Goal: Task Accomplishment & Management: Manage account settings

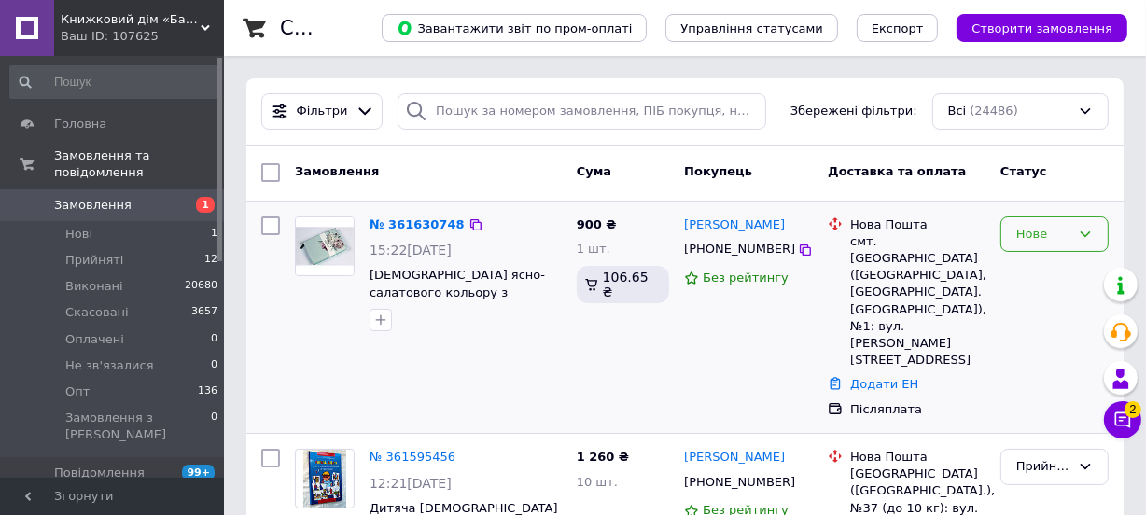
click at [1051, 241] on div "Нове" at bounding box center [1043, 235] width 54 height 20
click at [1077, 276] on li "Прийнято" at bounding box center [1054, 273] width 106 height 35
click at [1129, 418] on icon at bounding box center [1123, 421] width 16 height 16
click at [1128, 413] on span "2" at bounding box center [1133, 409] width 17 height 17
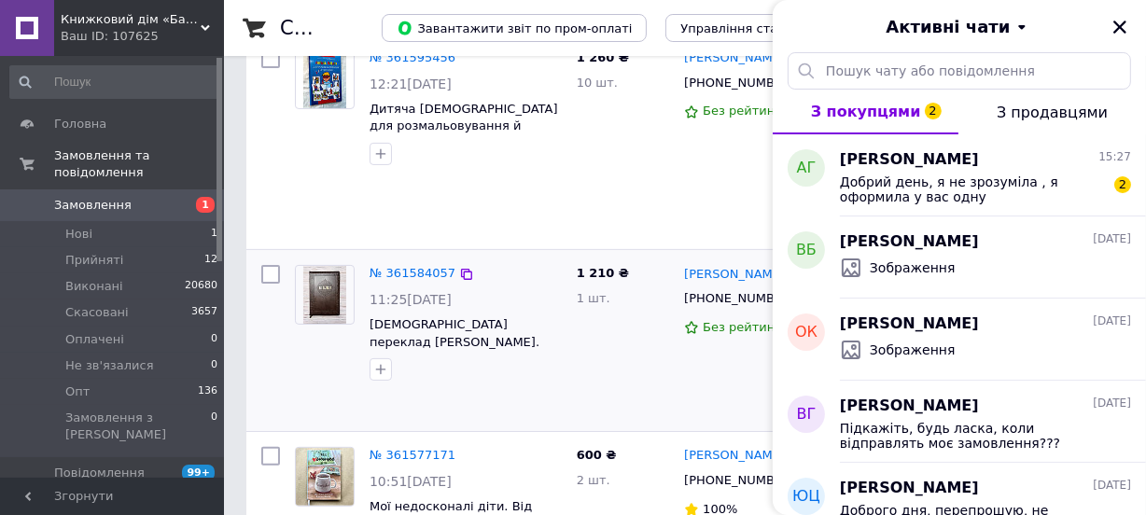
scroll to position [10, 0]
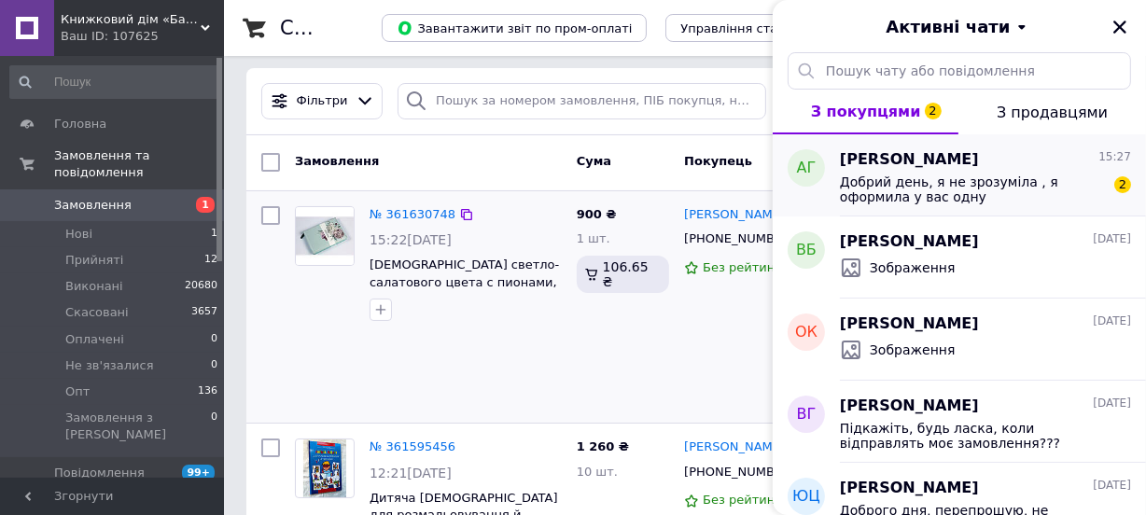
click at [1042, 143] on div "AНЯ Гордийчук 15:27 Добрий день, я не зрозуміла , я оформила у вас одну Біблію …" at bounding box center [993, 175] width 306 height 82
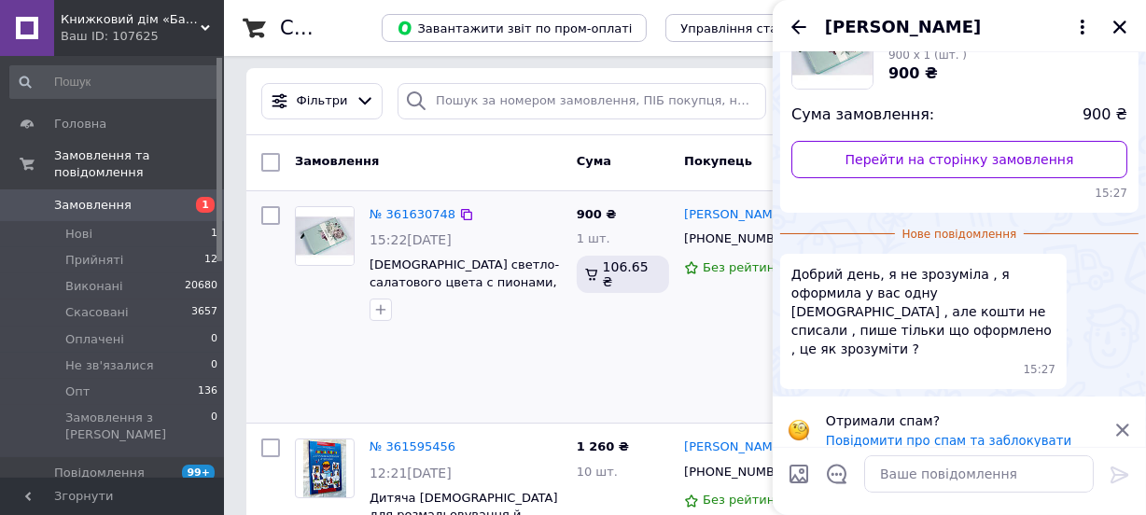
scroll to position [162, 0]
click at [1114, 36] on div "AНЯ Гордийчук" at bounding box center [959, 26] width 373 height 52
click at [1117, 27] on icon "Закрити" at bounding box center [1120, 27] width 17 height 17
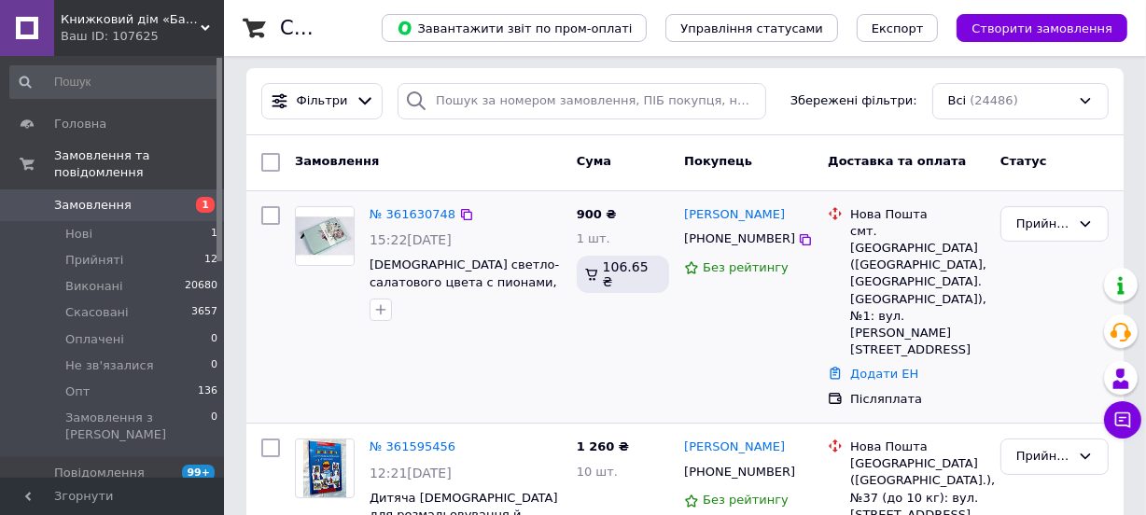
drag, startPoint x: 71, startPoint y: 252, endPoint x: 702, endPoint y: 14, distance: 674.3
click at [71, 252] on li "Прийняті 12" at bounding box center [114, 260] width 229 height 26
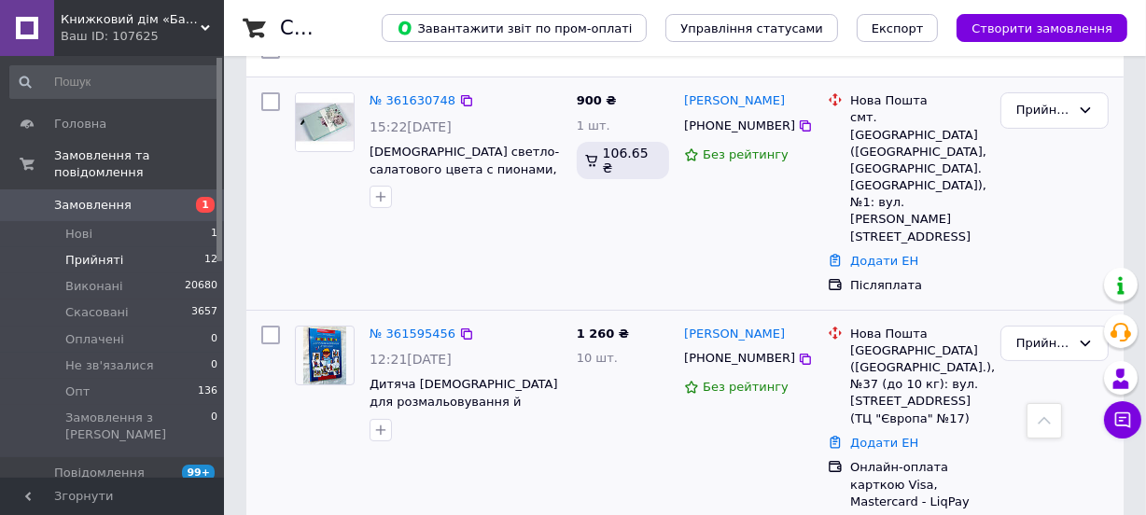
scroll to position [149, 0]
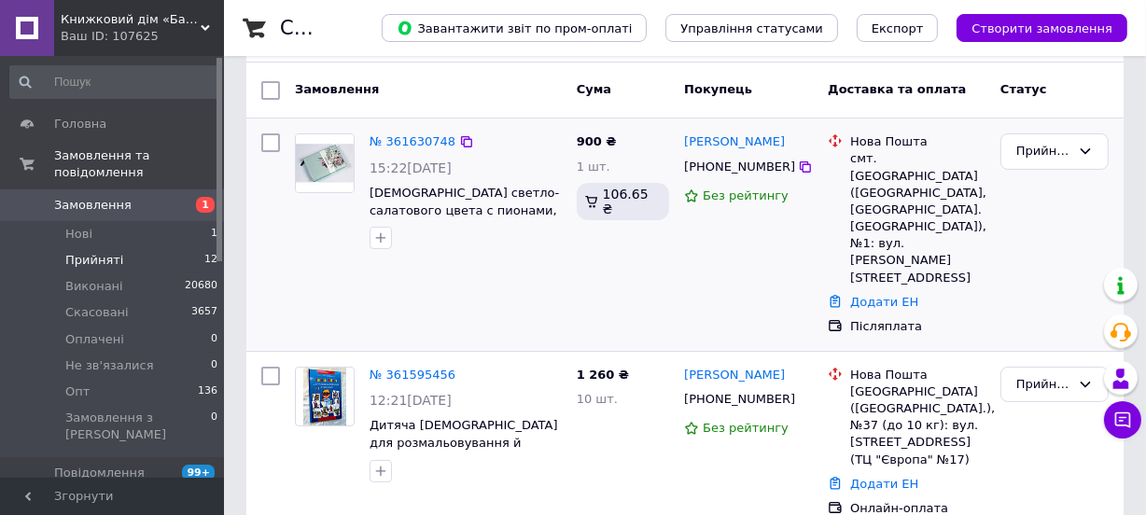
click at [888, 155] on div "смт. [GEOGRAPHIC_DATA] ([GEOGRAPHIC_DATA], [GEOGRAPHIC_DATA]. [GEOGRAPHIC_DATA]…" at bounding box center [917, 218] width 135 height 136
click at [888, 156] on div "смт. [GEOGRAPHIC_DATA] ([GEOGRAPHIC_DATA], [GEOGRAPHIC_DATA]. [GEOGRAPHIC_DATA]…" at bounding box center [917, 218] width 135 height 136
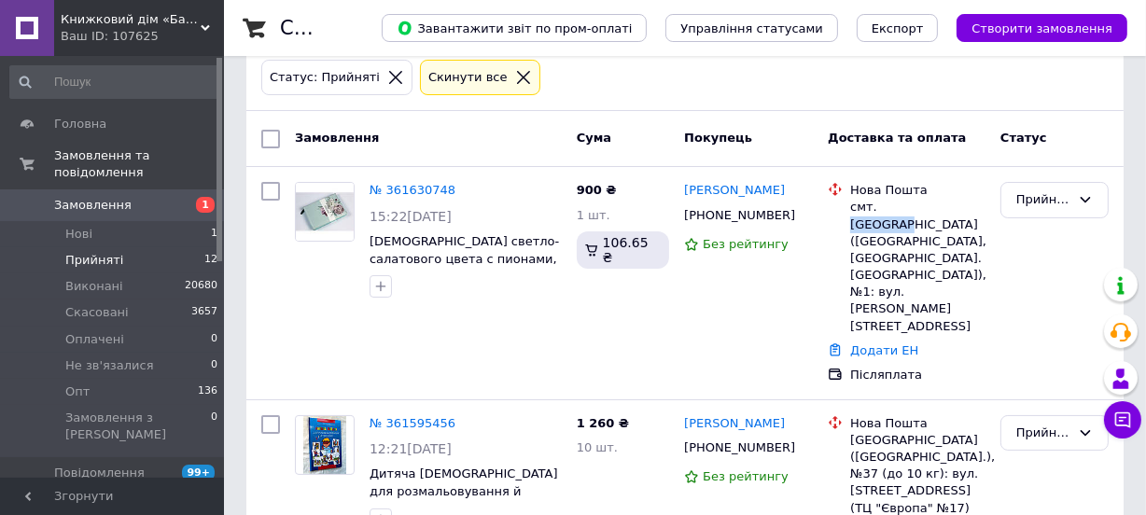
scroll to position [65, 0]
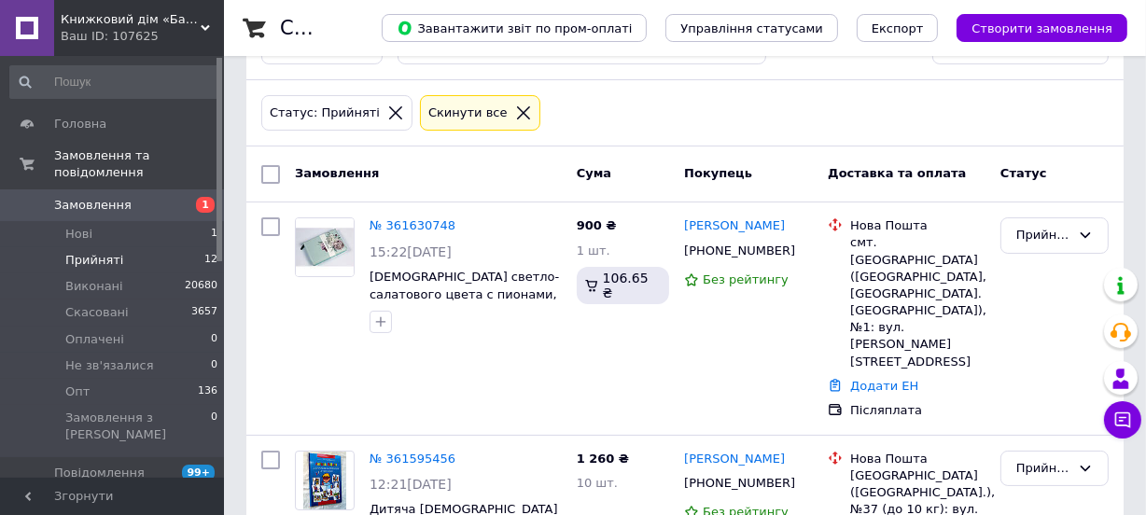
click at [526, 175] on div "Замовлення" at bounding box center [428, 175] width 282 height 34
click at [515, 111] on icon at bounding box center [523, 113] width 17 height 17
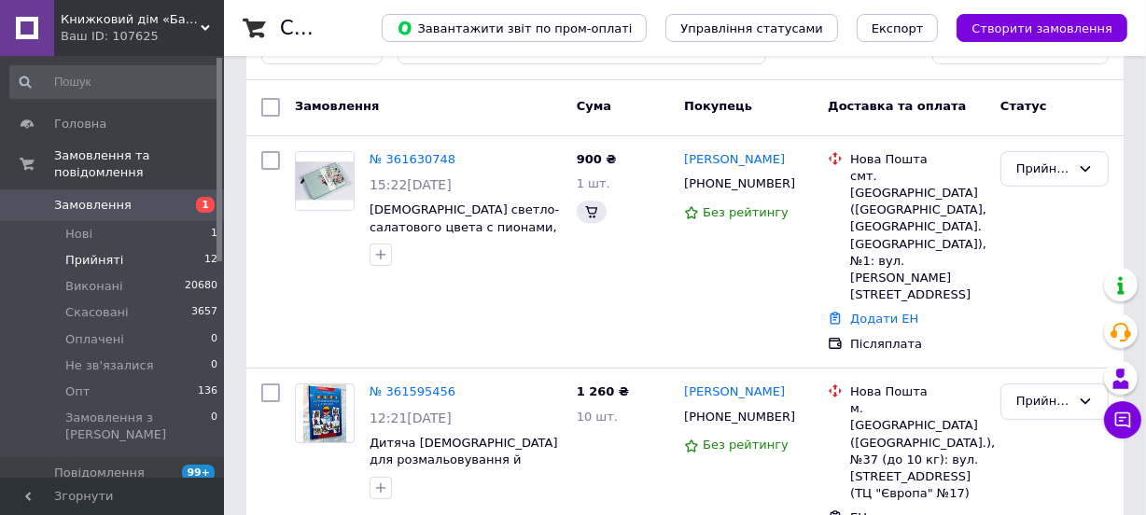
click at [93, 252] on span "Прийняті" at bounding box center [94, 260] width 58 height 17
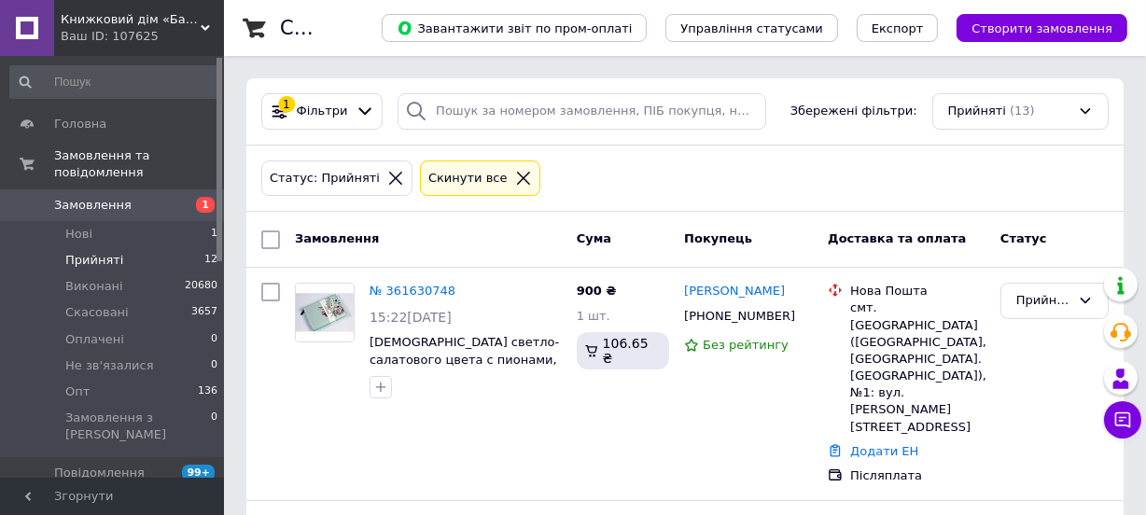
click at [511, 175] on div at bounding box center [523, 178] width 24 height 17
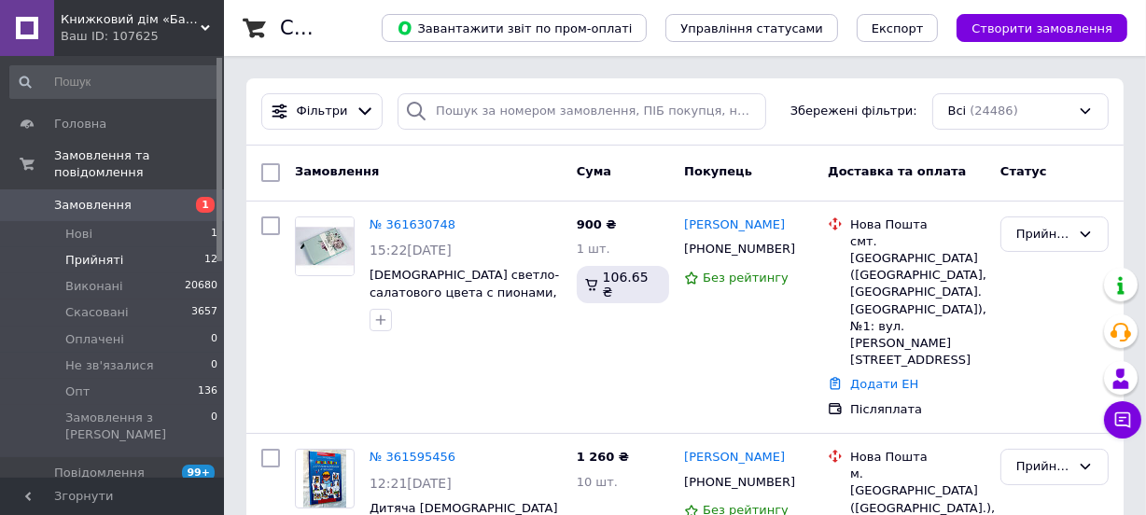
click at [121, 251] on li "Прийняті 12" at bounding box center [114, 260] width 229 height 26
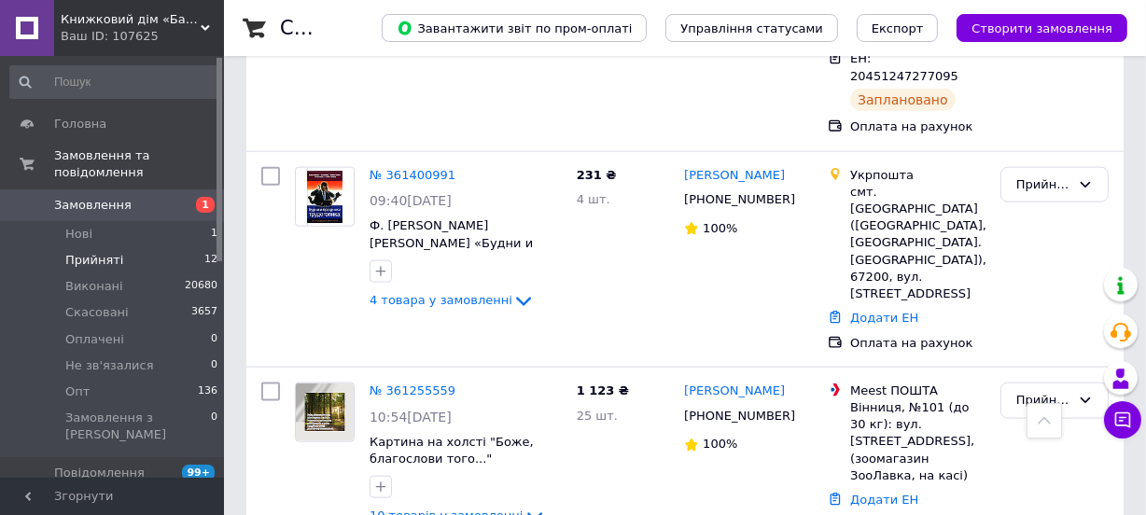
scroll to position [1982, 0]
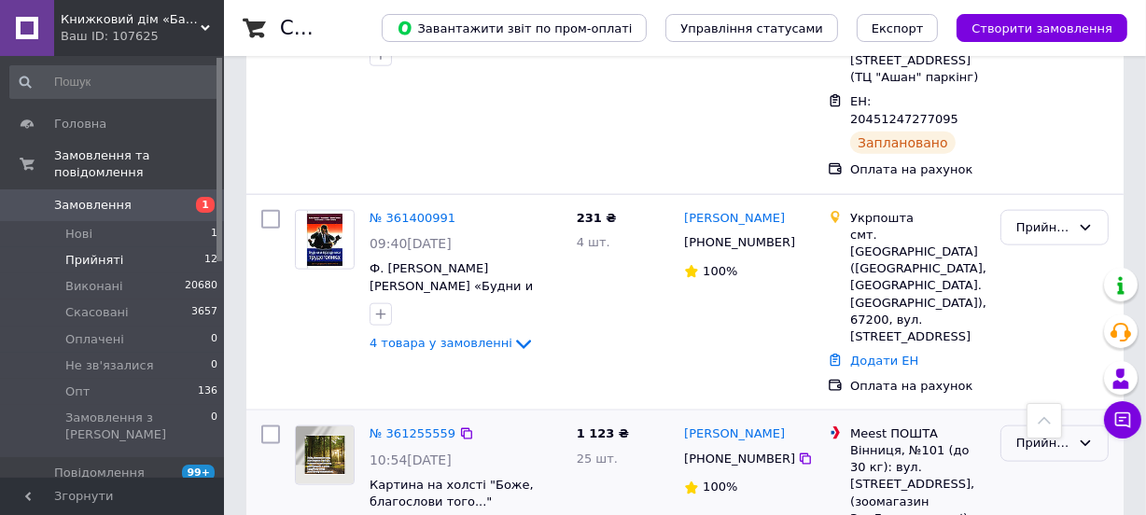
click at [1057, 434] on div "Прийнято" at bounding box center [1043, 444] width 54 height 20
click at [1056, 466] on li "Виконано" at bounding box center [1054, 483] width 106 height 35
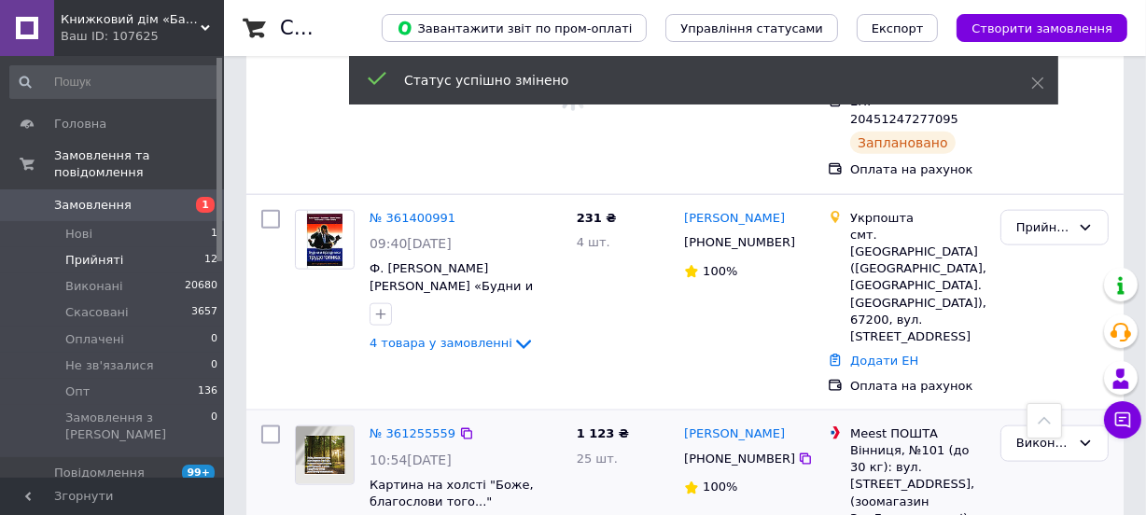
scroll to position [1897, 0]
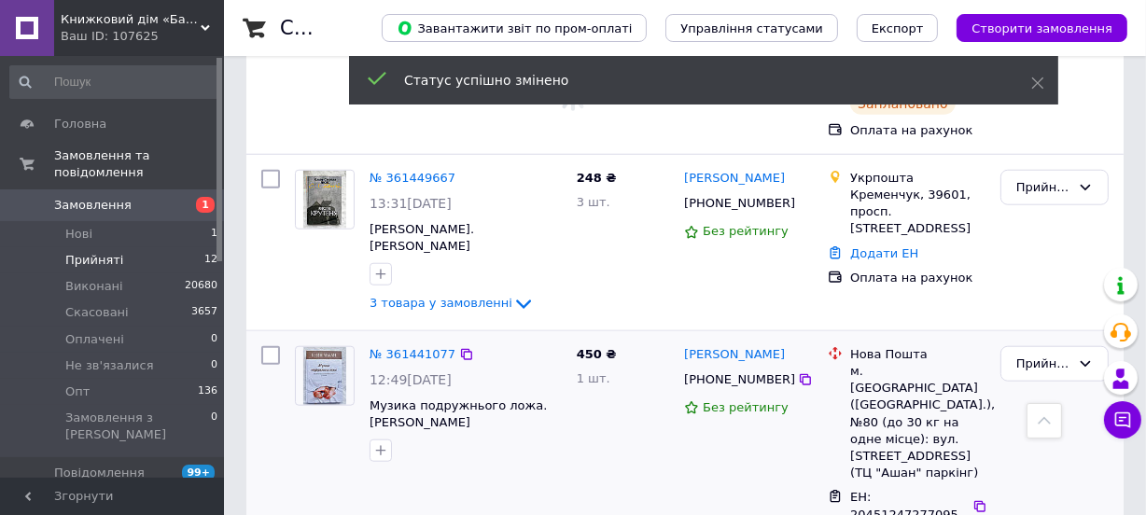
scroll to position [1559, 0]
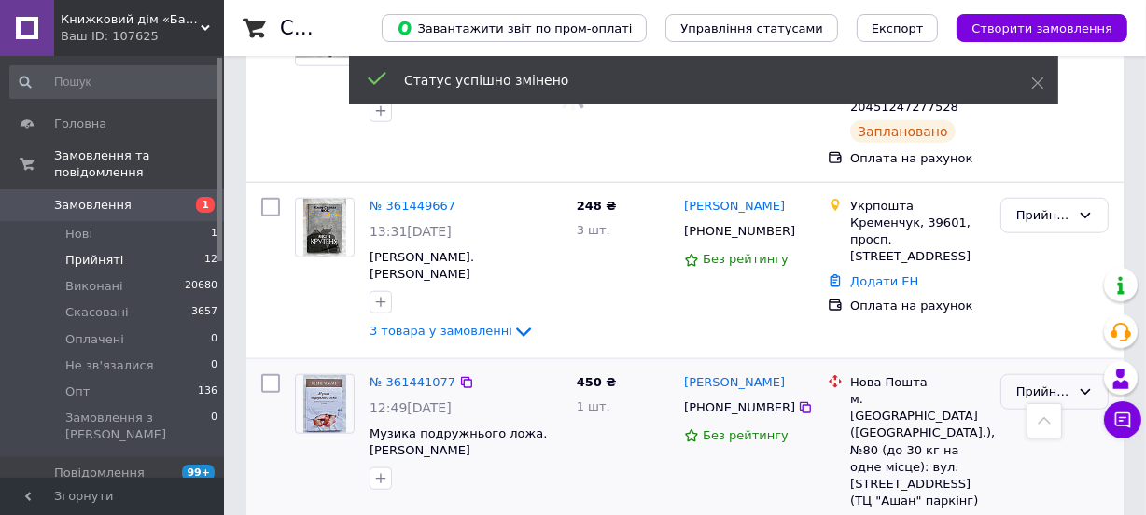
click at [1043, 383] on div "Прийнято" at bounding box center [1043, 393] width 54 height 20
click at [1043, 413] on li "Виконано" at bounding box center [1054, 430] width 106 height 35
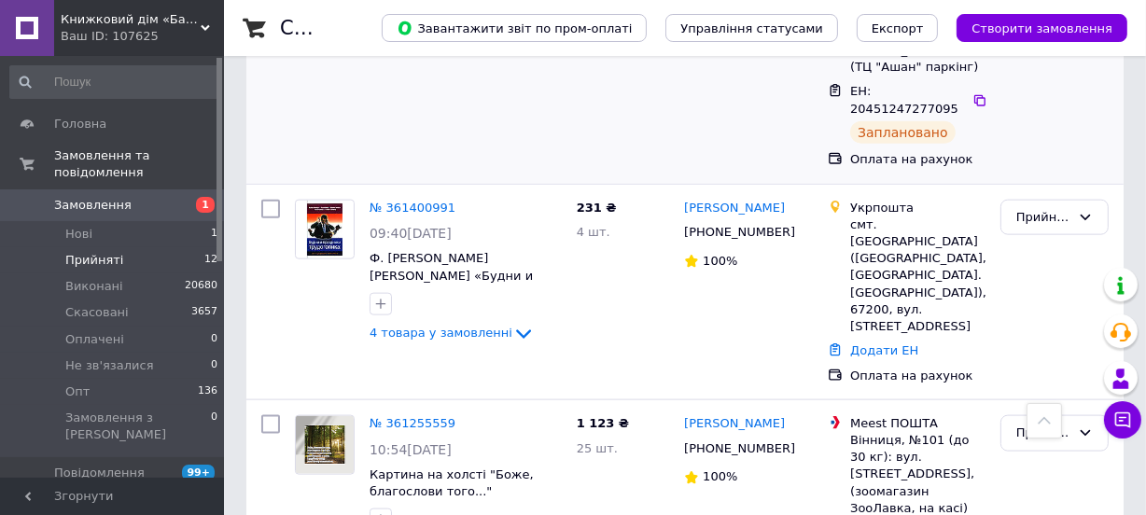
scroll to position [2067, 0]
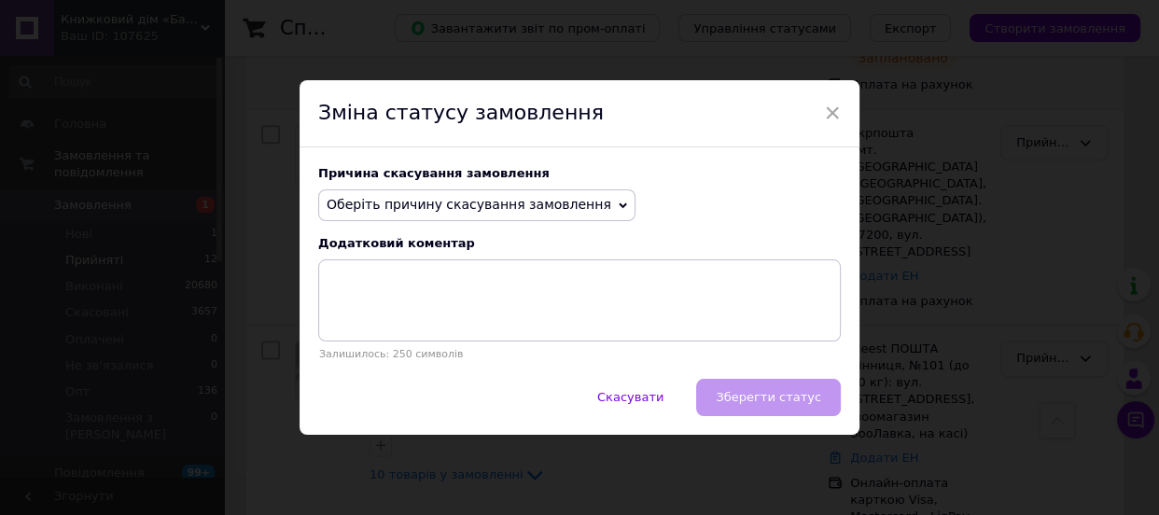
click at [456, 217] on span "Оберіть причину скасування замовлення" at bounding box center [476, 205] width 317 height 32
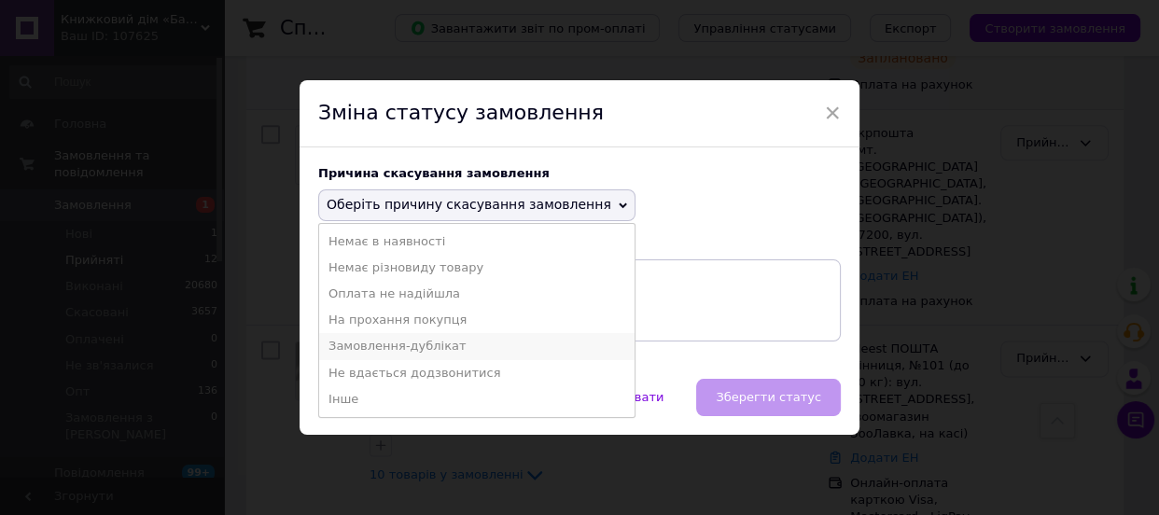
click at [442, 340] on li "Замовлення-дублікат" at bounding box center [476, 346] width 315 height 26
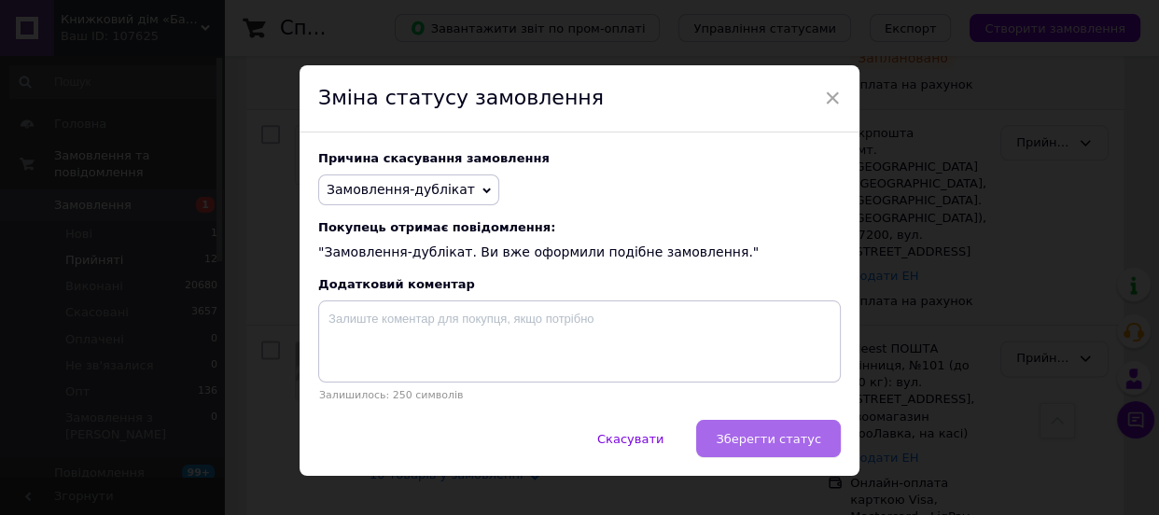
click at [823, 441] on button "Зберегти статус" at bounding box center [768, 438] width 145 height 37
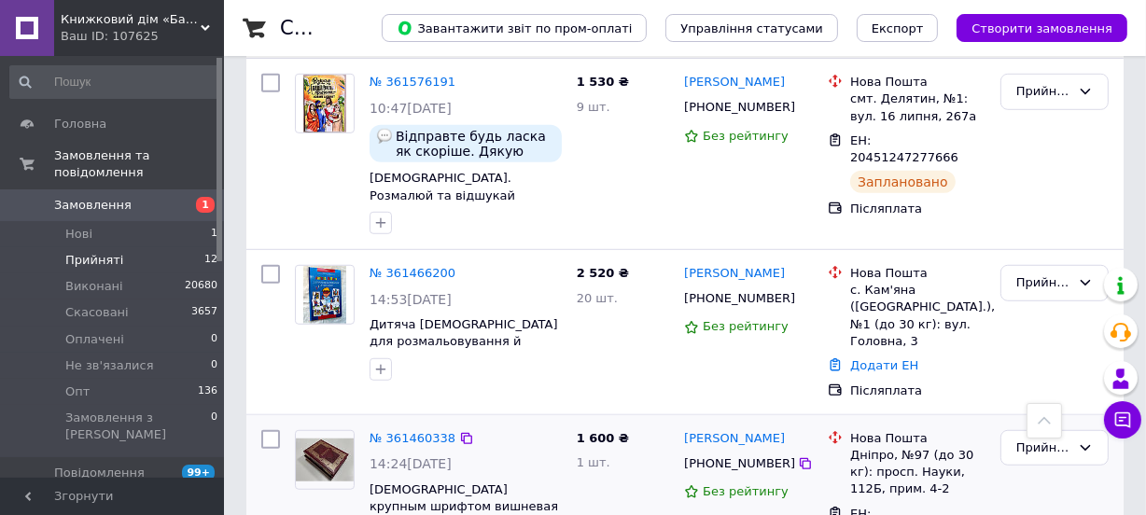
scroll to position [1134, 0]
click at [1047, 440] on div "Прийнято" at bounding box center [1043, 450] width 54 height 20
click at [1042, 470] on li "Виконано" at bounding box center [1054, 487] width 106 height 35
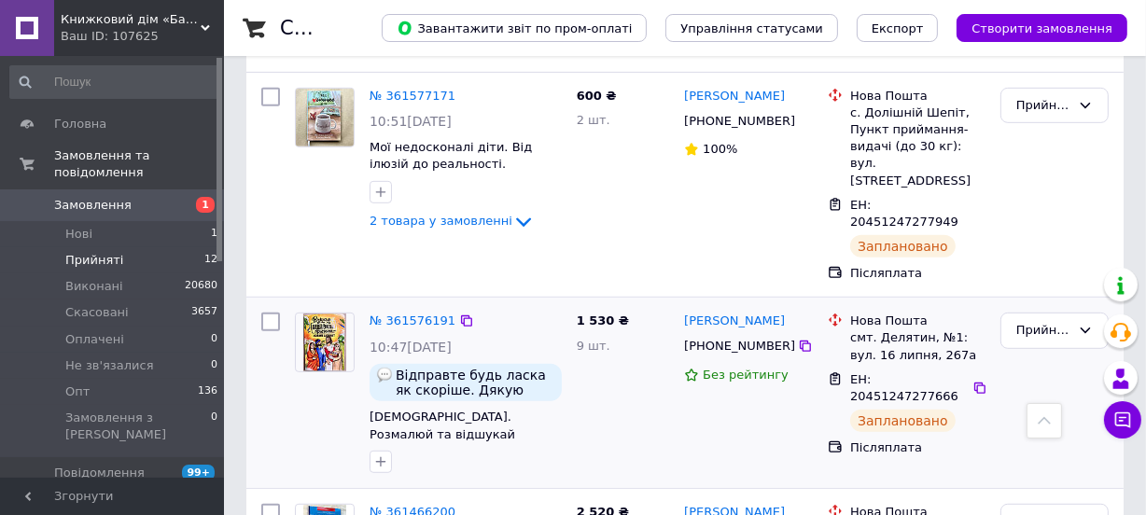
scroll to position [879, 0]
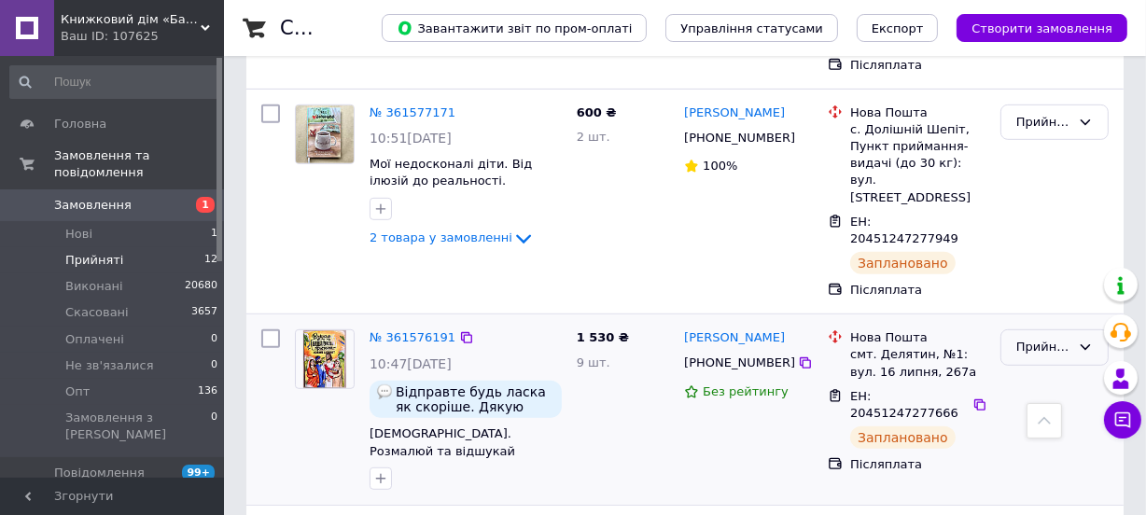
click at [1030, 338] on div "Прийнято" at bounding box center [1043, 348] width 54 height 20
click at [1042, 370] on li "Виконано" at bounding box center [1054, 387] width 106 height 35
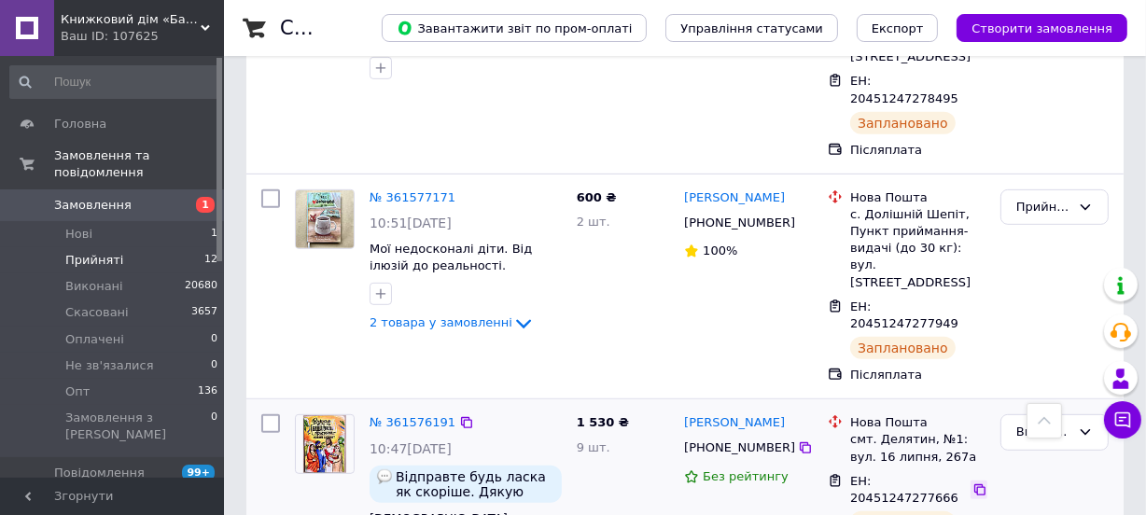
scroll to position [709, 0]
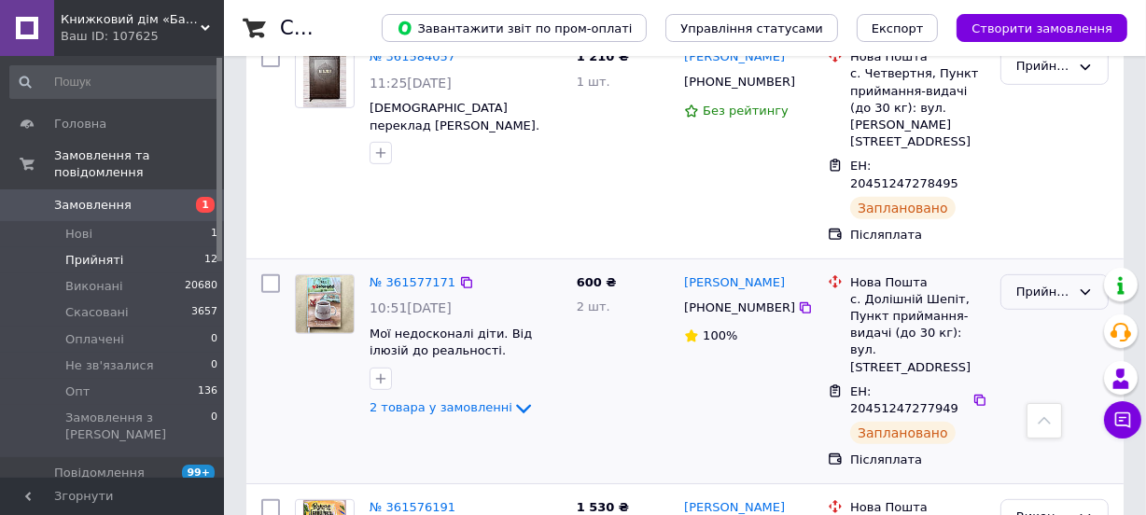
click at [1020, 283] on div "Прийнято" at bounding box center [1043, 293] width 54 height 20
click at [1036, 314] on li "Виконано" at bounding box center [1054, 331] width 106 height 35
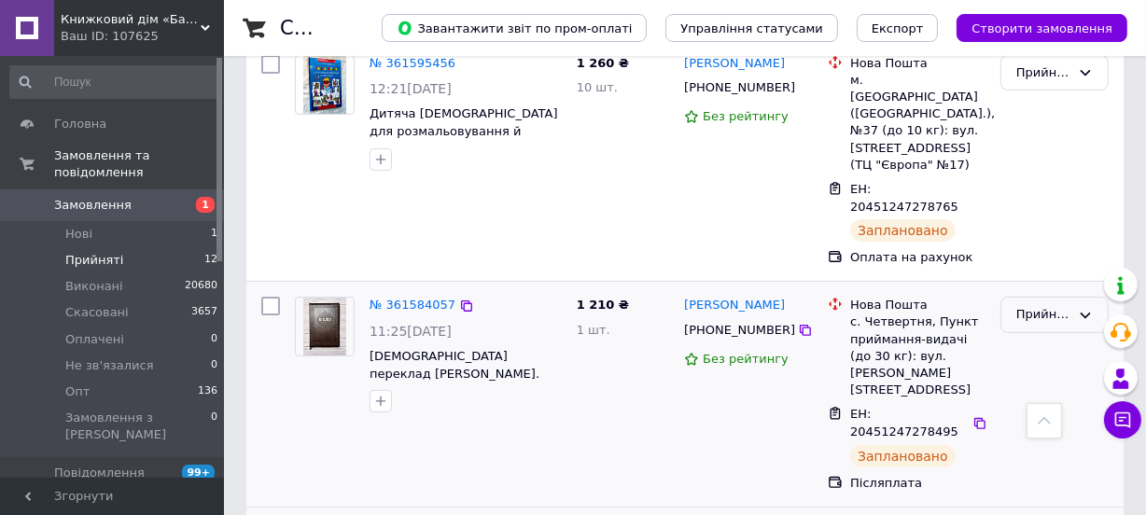
scroll to position [455, 0]
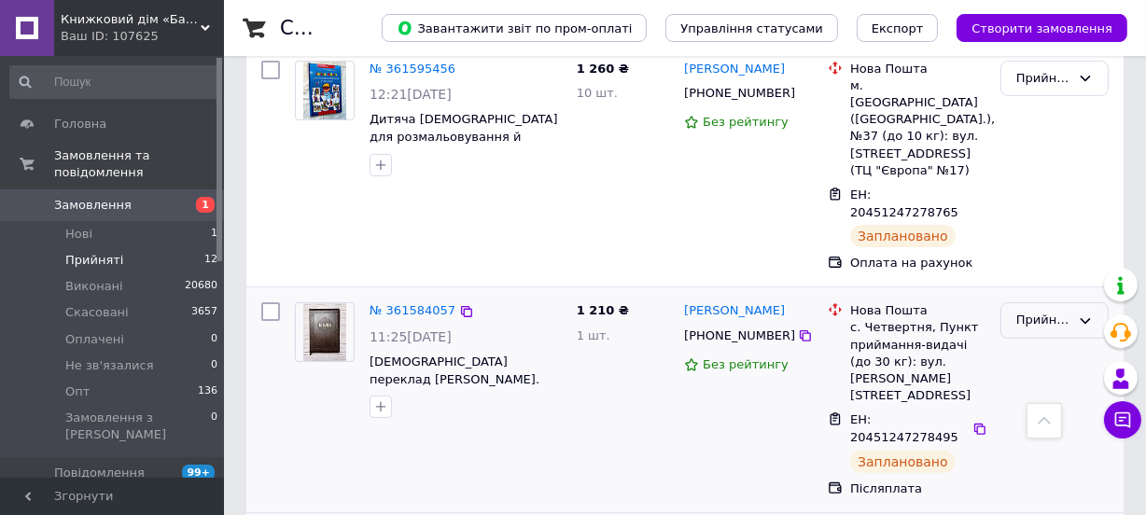
click at [1035, 302] on div "Прийнято" at bounding box center [1055, 320] width 108 height 36
click at [1037, 343] on li "Виконано" at bounding box center [1054, 360] width 106 height 35
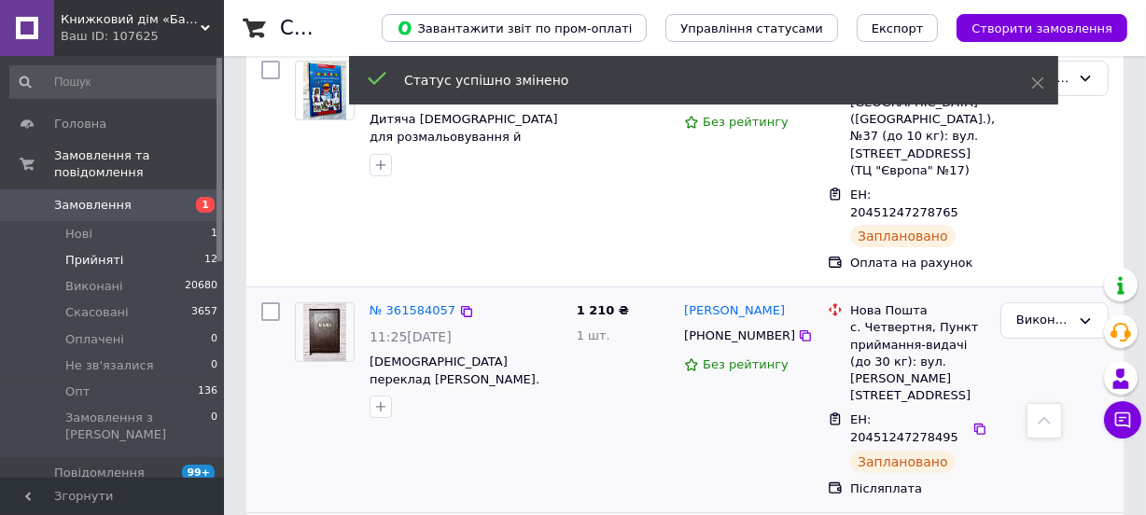
scroll to position [286, 0]
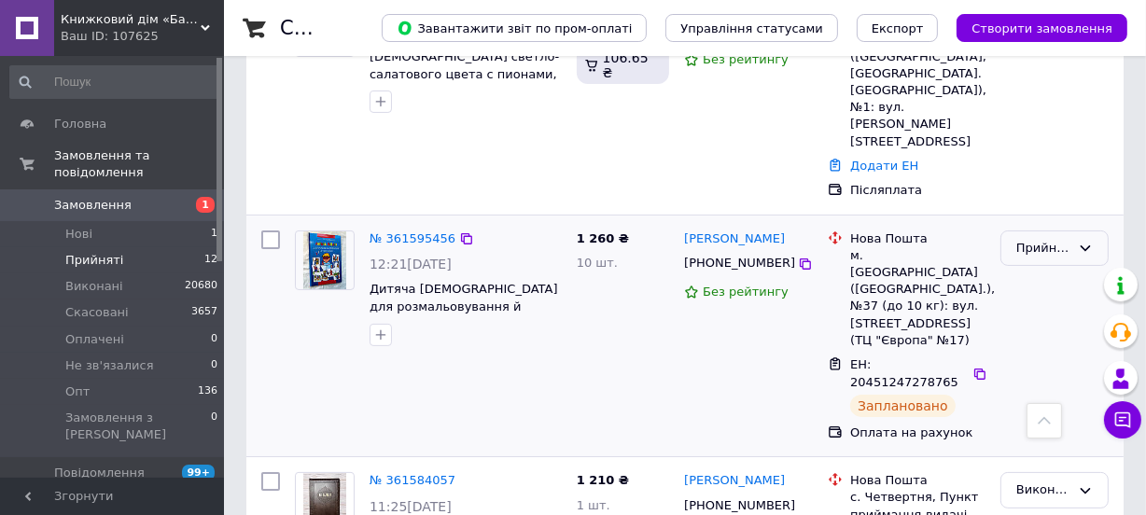
click at [1083, 245] on icon at bounding box center [1086, 248] width 10 height 6
click at [1064, 270] on li "Виконано" at bounding box center [1054, 287] width 106 height 35
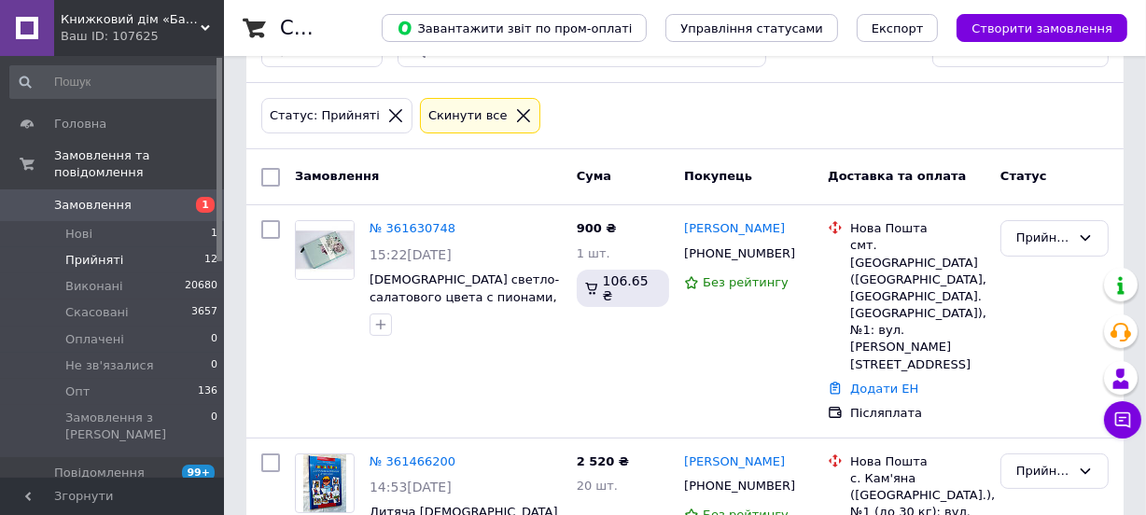
scroll to position [62, 0]
click at [515, 111] on icon at bounding box center [523, 116] width 17 height 17
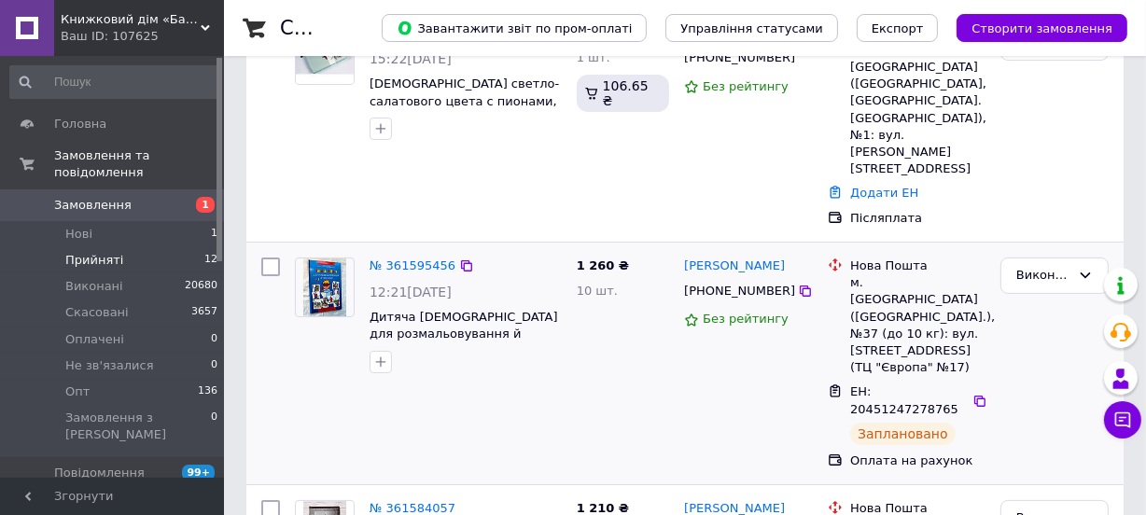
scroll to position [254, 0]
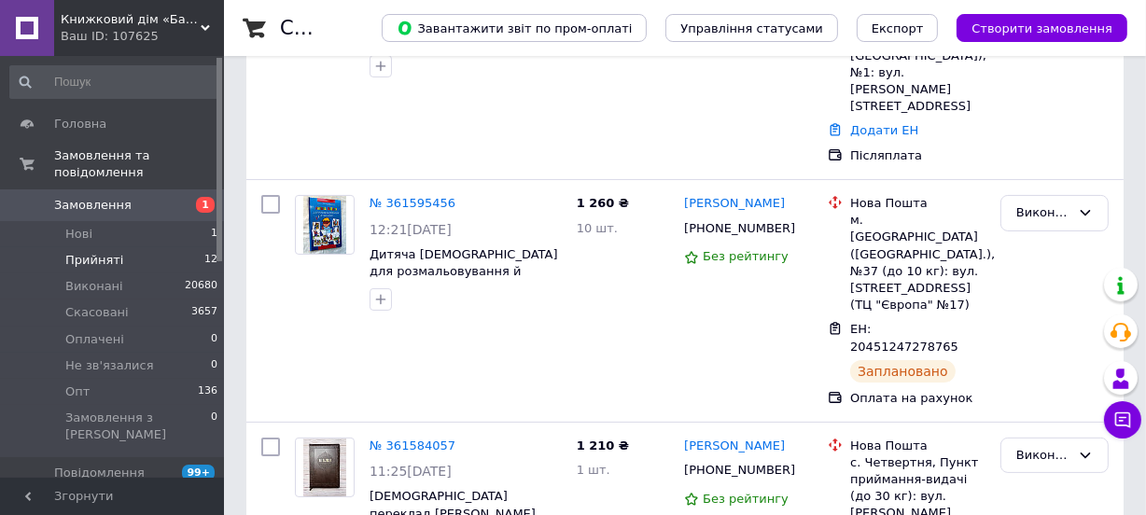
click at [160, 247] on li "Прийняті 12" at bounding box center [114, 260] width 229 height 26
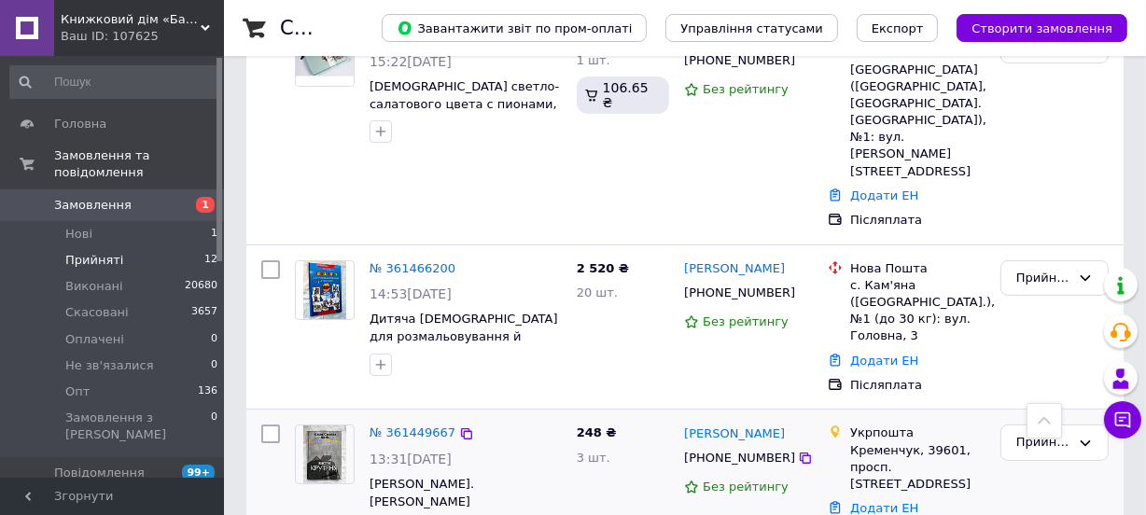
scroll to position [254, 0]
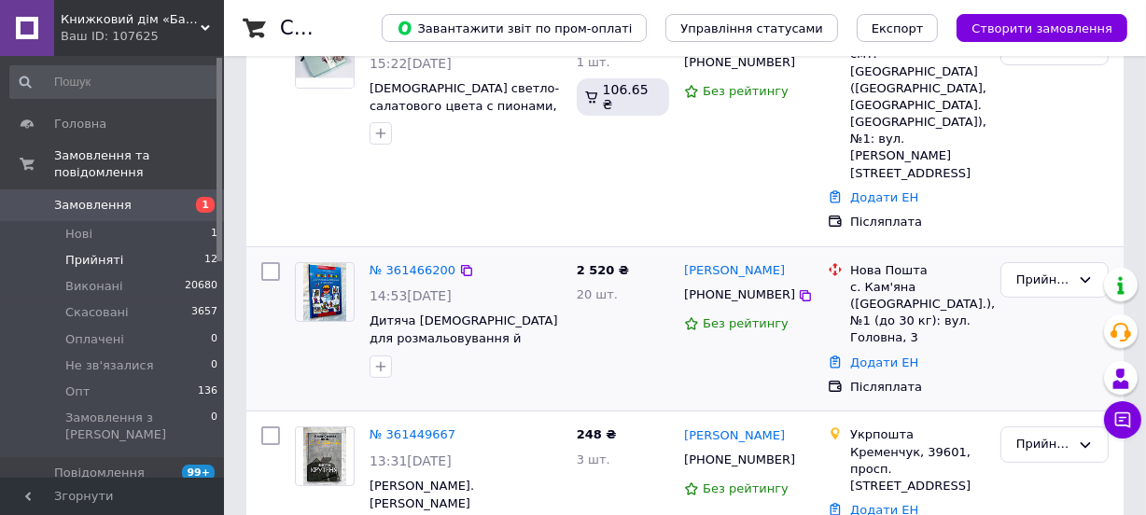
click at [872, 279] on div "с. Кам'яна ([GEOGRAPHIC_DATA].), №1 (до 30 кг): вул. Головна, 3" at bounding box center [917, 313] width 135 height 68
drag, startPoint x: 850, startPoint y: 232, endPoint x: 941, endPoint y: 250, distance: 92.3
click at [941, 279] on div "с. Кам'яна ([GEOGRAPHIC_DATA].), №1 (до 30 кг): вул. Головна, 3" at bounding box center [917, 313] width 135 height 68
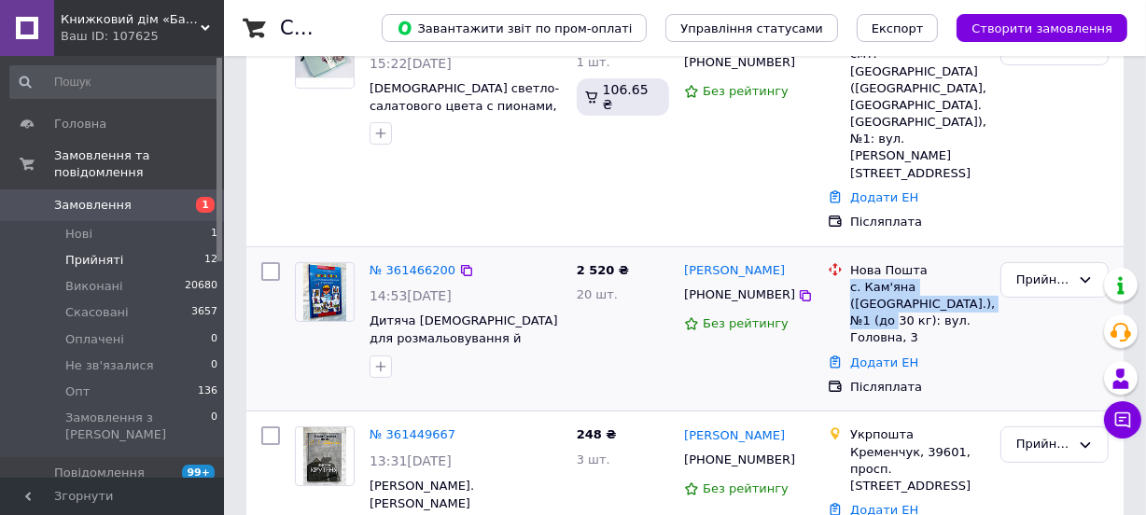
click at [941, 279] on div "с. Кам'яна ([GEOGRAPHIC_DATA].), №1 (до 30 кг): вул. Головна, 3" at bounding box center [917, 313] width 135 height 68
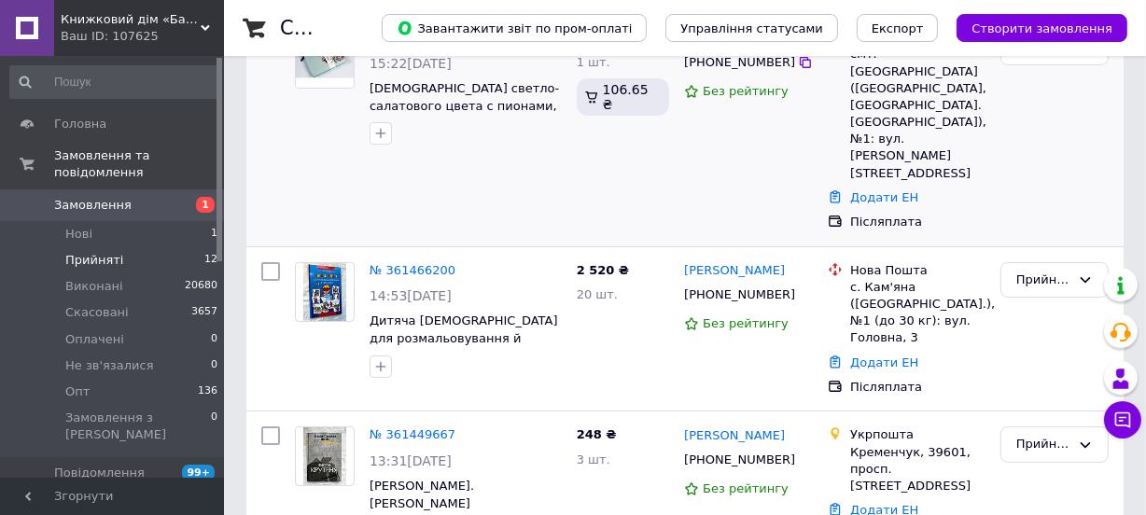
scroll to position [0, 0]
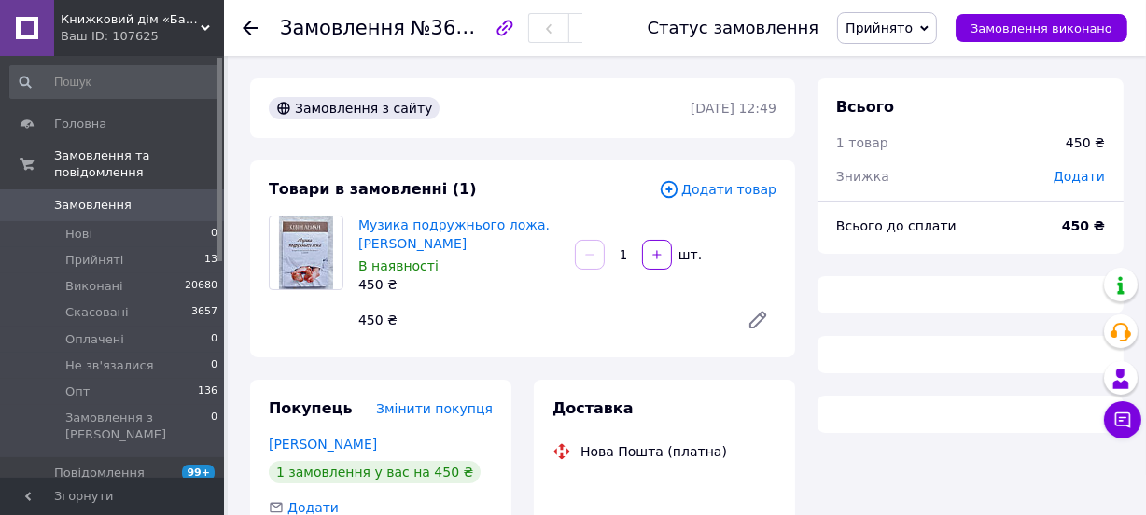
scroll to position [306, 0]
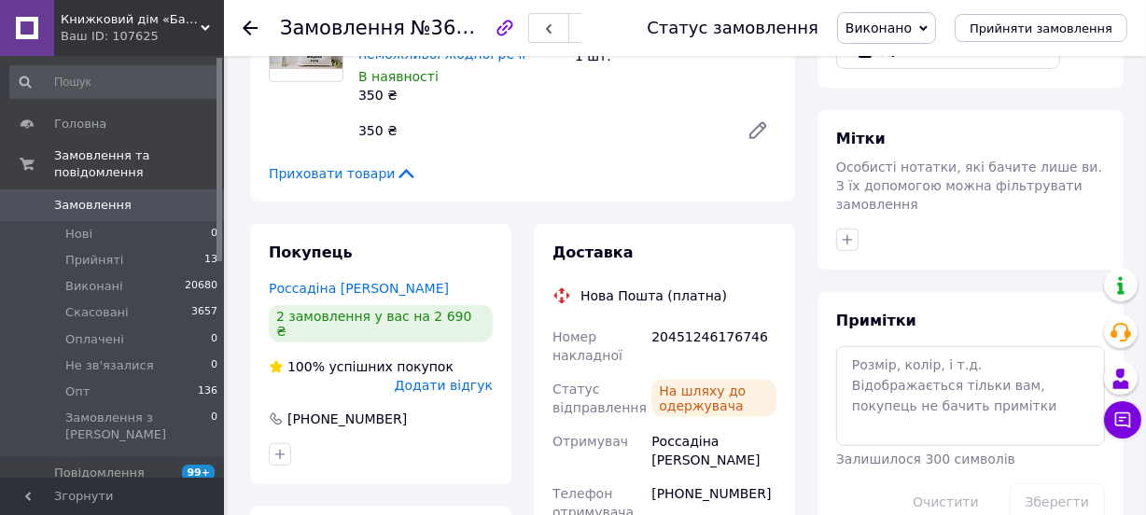
scroll to position [763, 0]
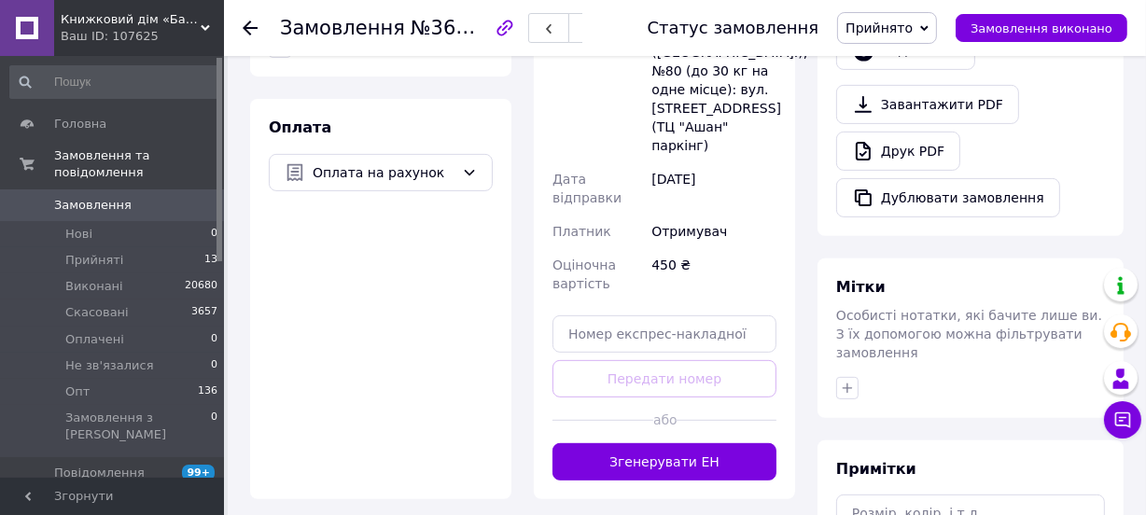
scroll to position [594, 0]
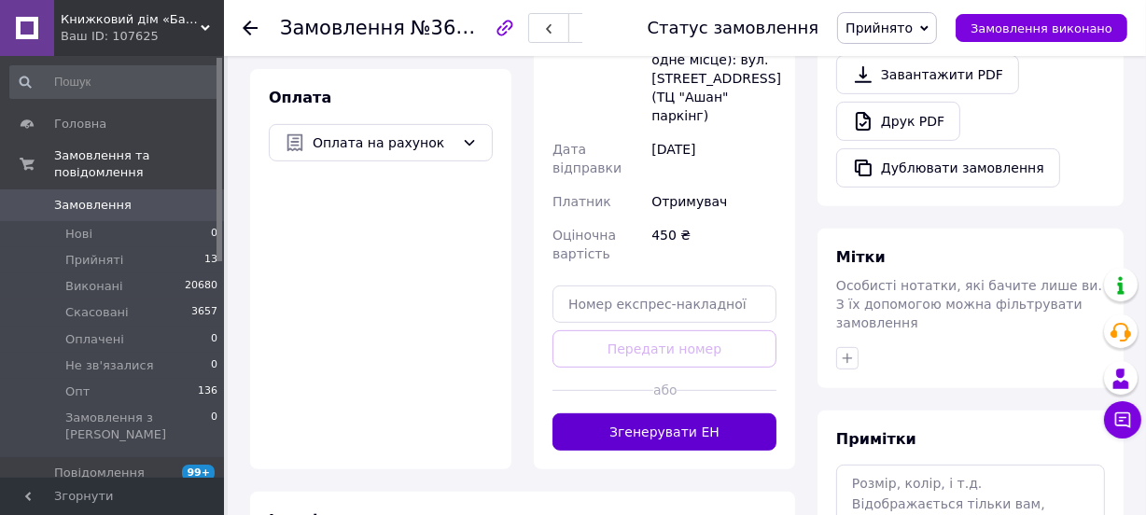
click at [675, 413] on button "Згенерувати ЕН" at bounding box center [665, 431] width 224 height 37
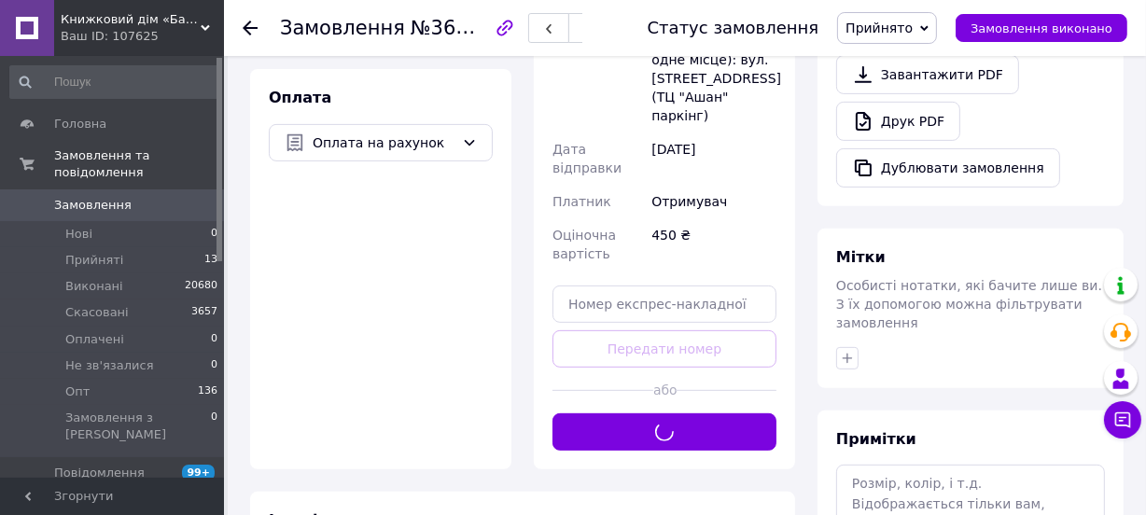
scroll to position [509, 0]
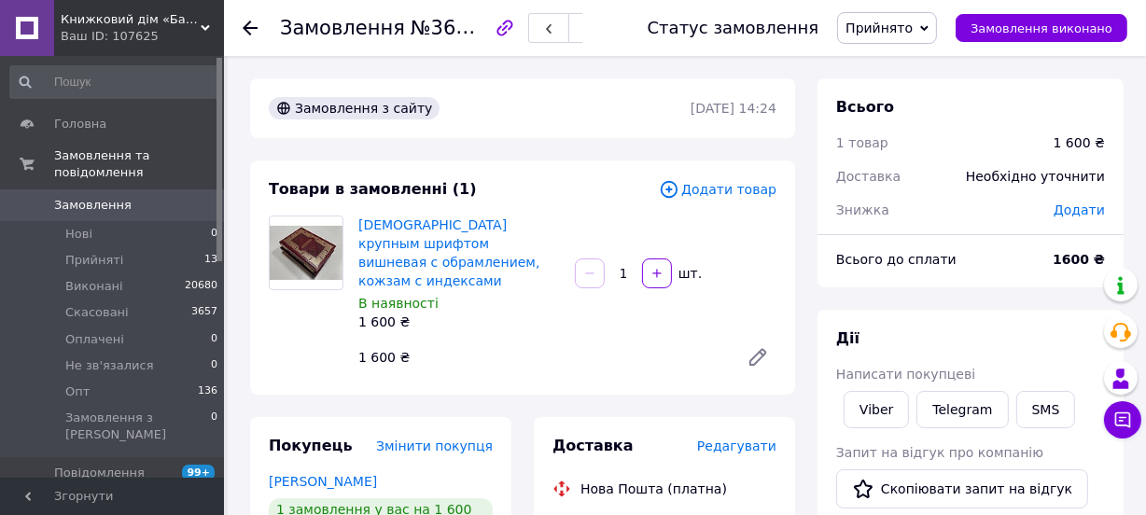
scroll to position [339, 0]
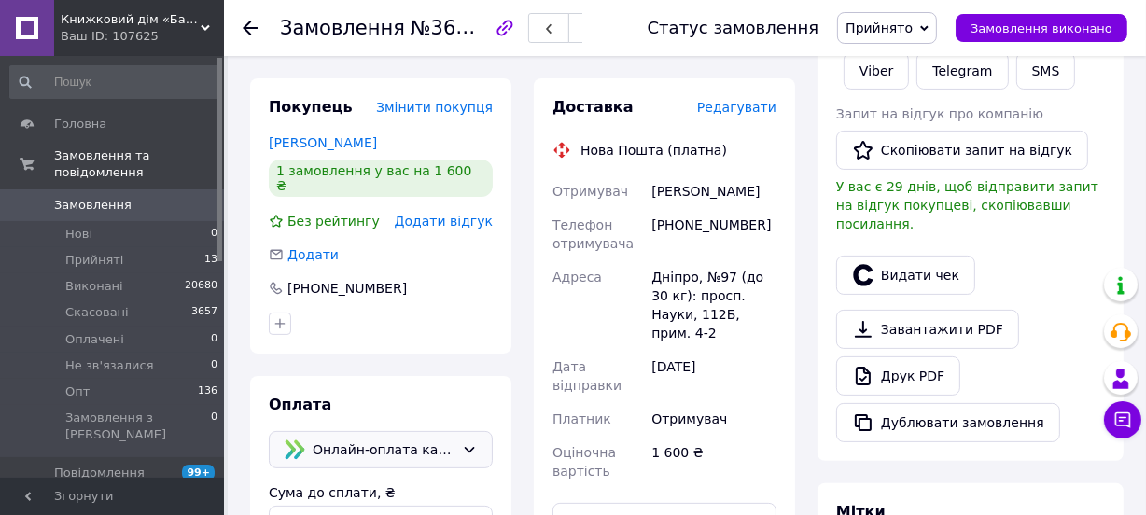
click at [358, 309] on div "Покупець Змінити покупця Сагуйченко Катерина 1 замовлення у вас на 1 600 ₴ Без …" at bounding box center [380, 388] width 261 height 620
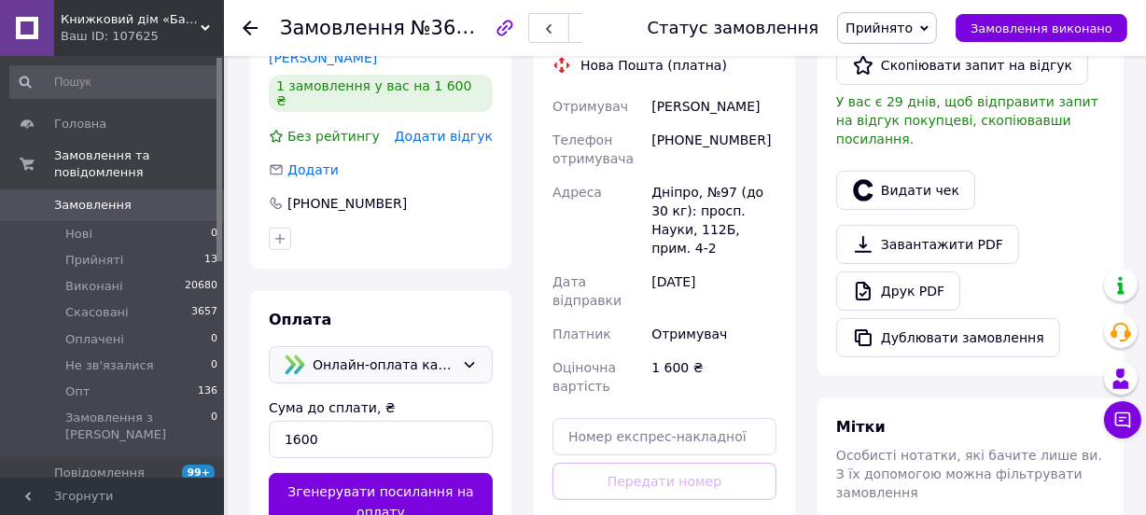
click at [430, 355] on span "Онлайн-оплата карткою Visa, Mastercard - LiqPay" at bounding box center [384, 365] width 142 height 21
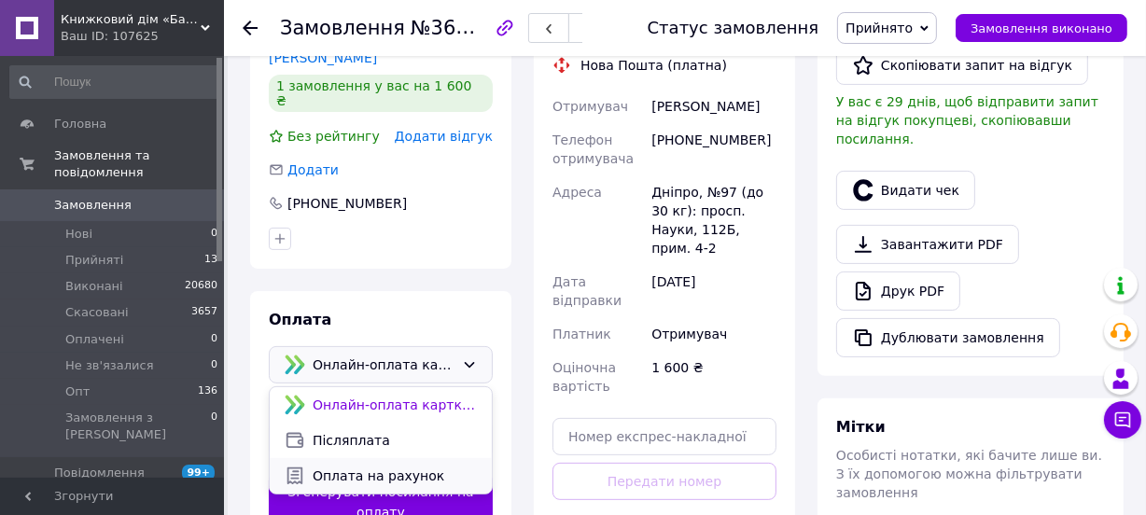
click at [383, 467] on span "Оплата на рахунок" at bounding box center [395, 476] width 164 height 19
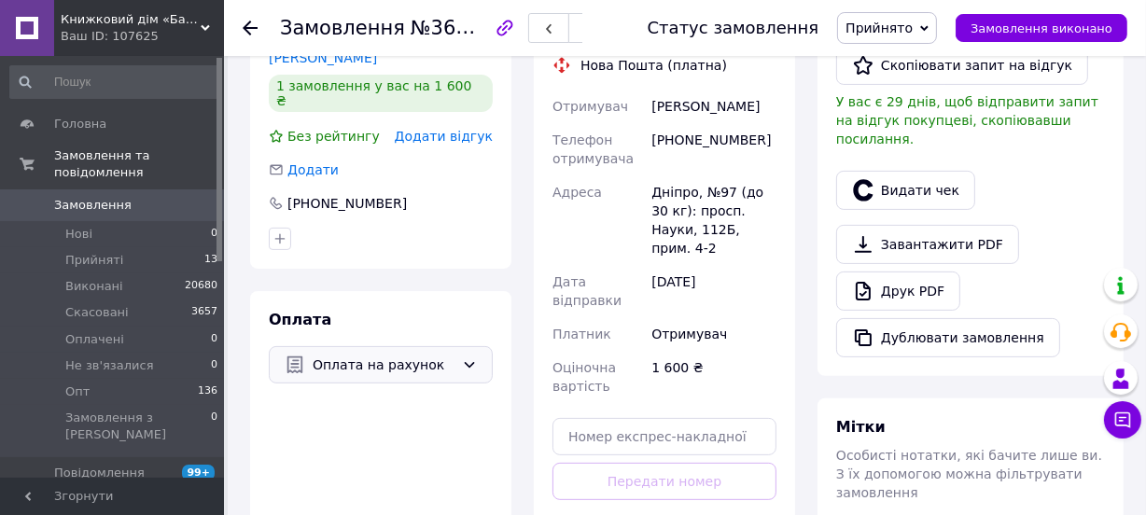
scroll to position [509, 0]
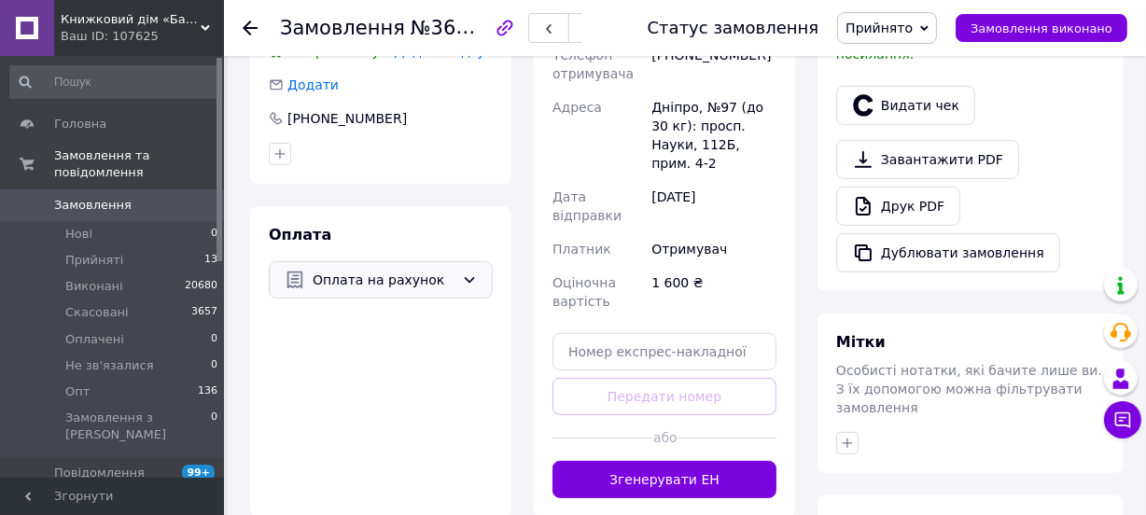
click at [655, 461] on button "Згенерувати ЕН" at bounding box center [665, 479] width 224 height 37
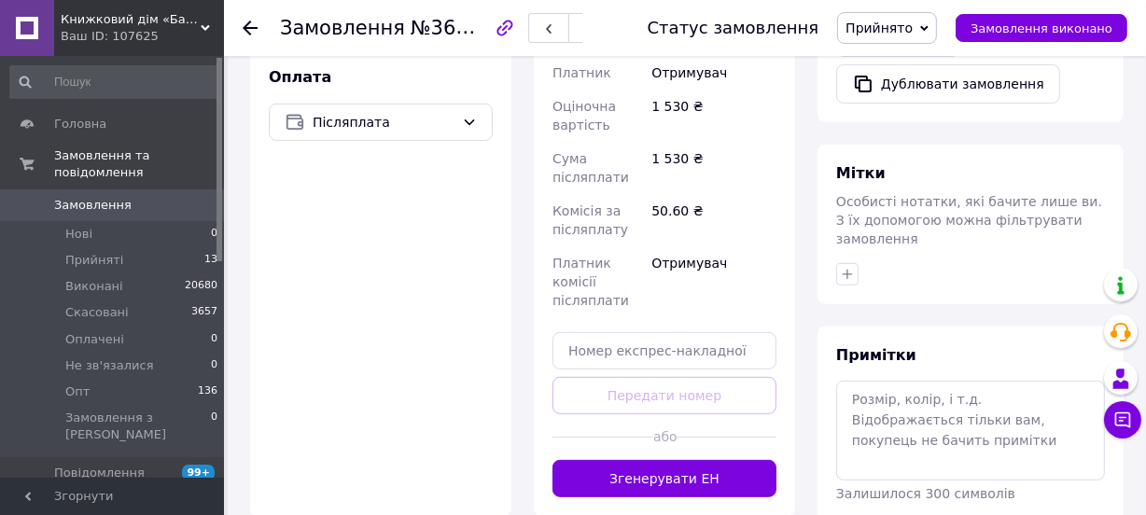
scroll to position [679, 0]
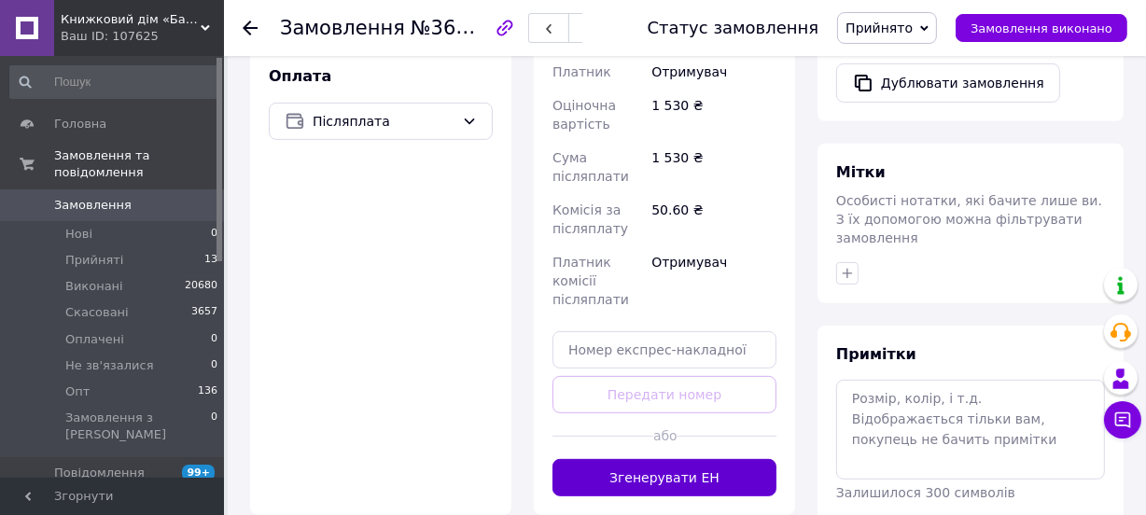
click at [686, 459] on button "Згенерувати ЕН" at bounding box center [665, 477] width 224 height 37
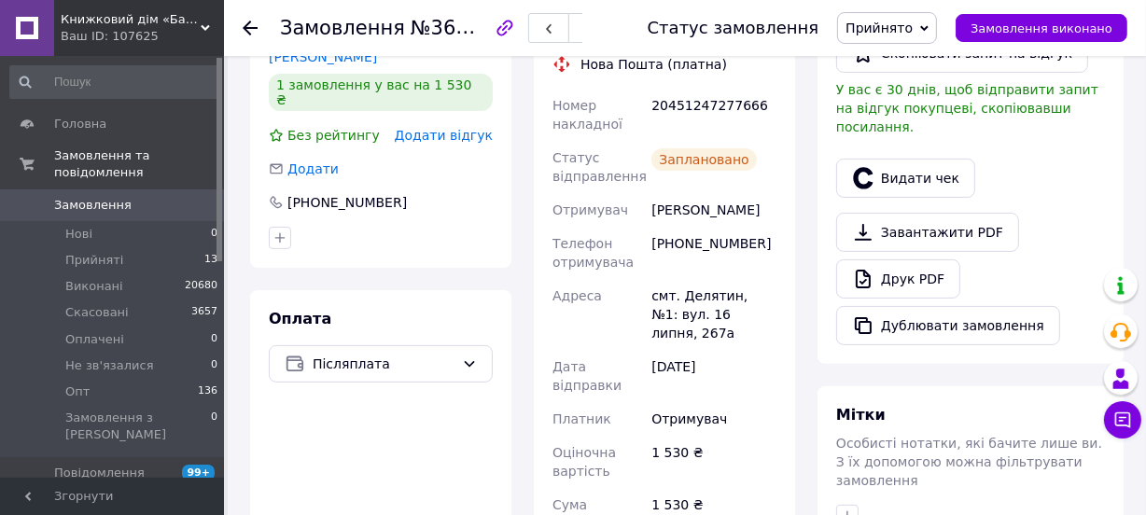
scroll to position [424, 0]
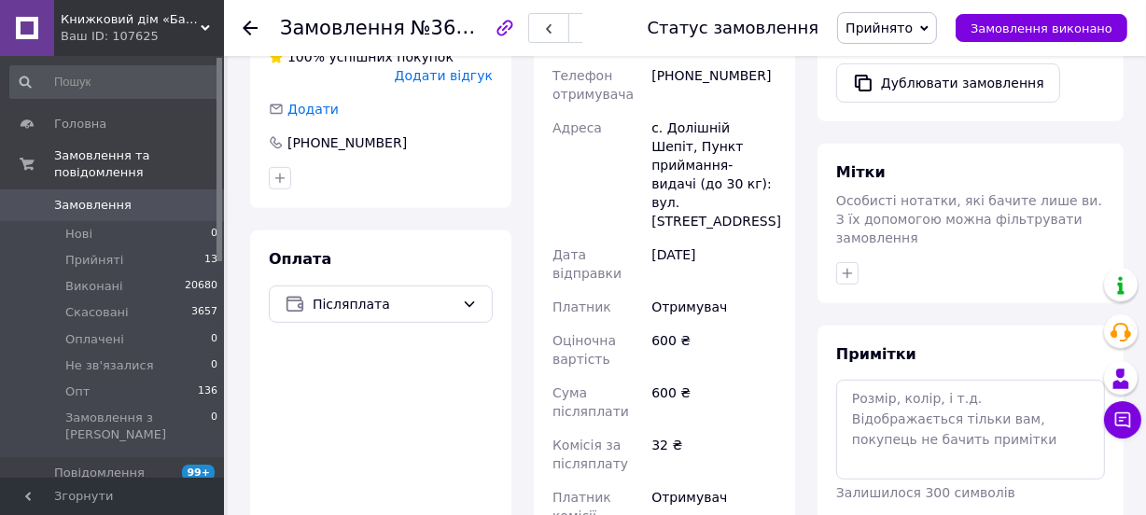
scroll to position [848, 0]
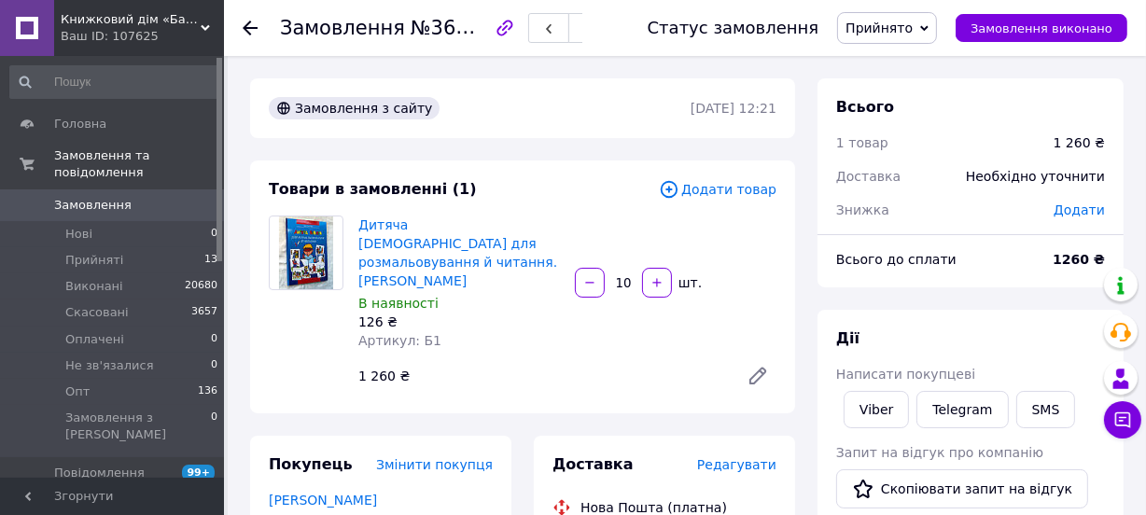
scroll to position [424, 0]
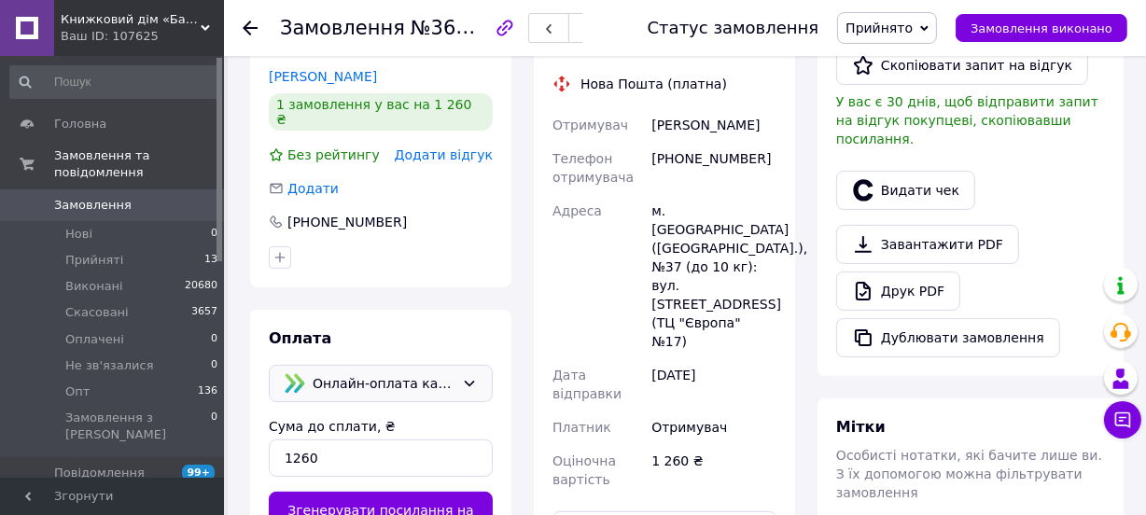
click at [343, 373] on span "Онлайн-оплата карткою Visa, Mastercard - LiqPay" at bounding box center [384, 383] width 142 height 21
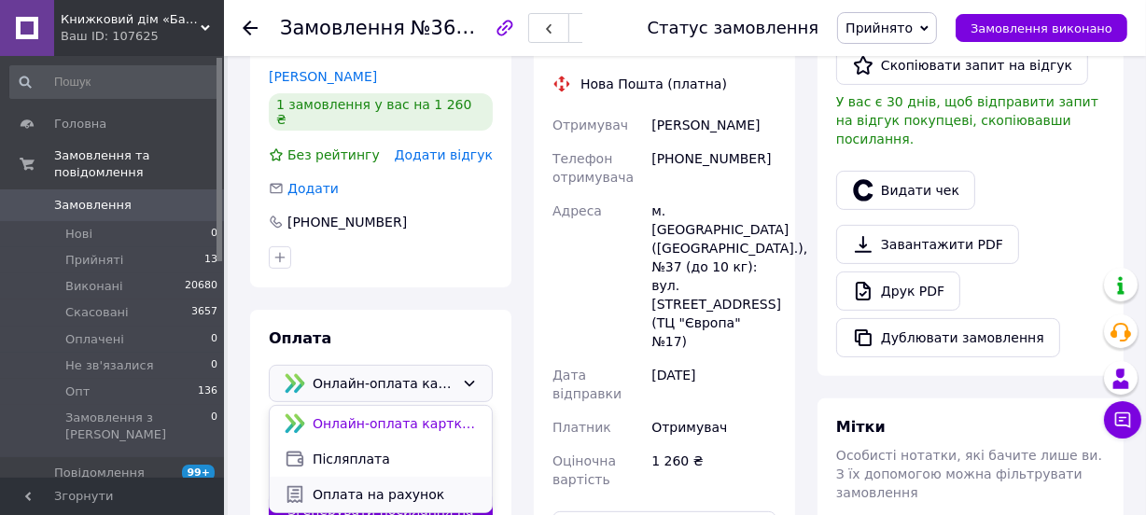
click at [353, 485] on span "Оплата на рахунок" at bounding box center [395, 494] width 164 height 19
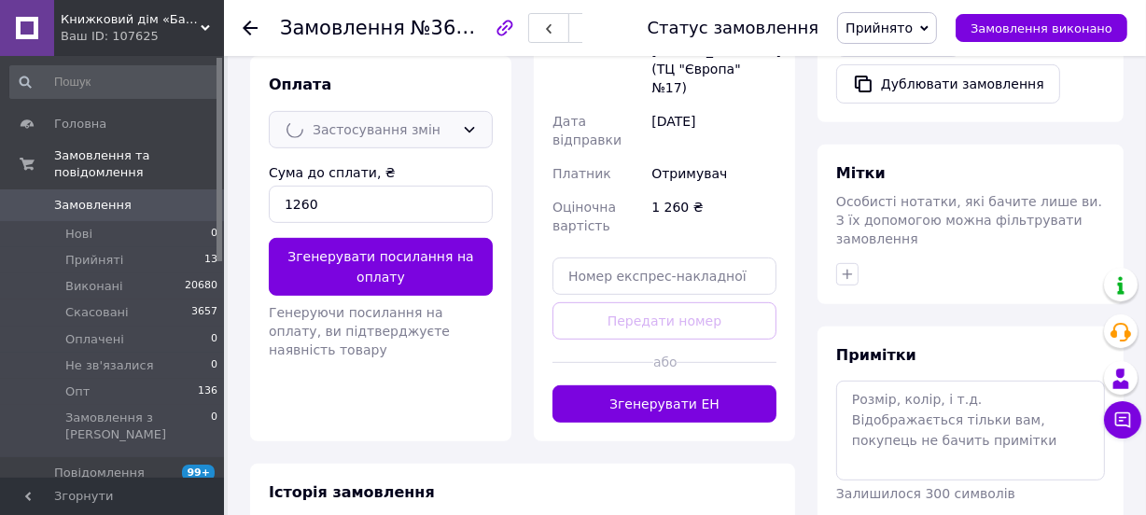
scroll to position [679, 0]
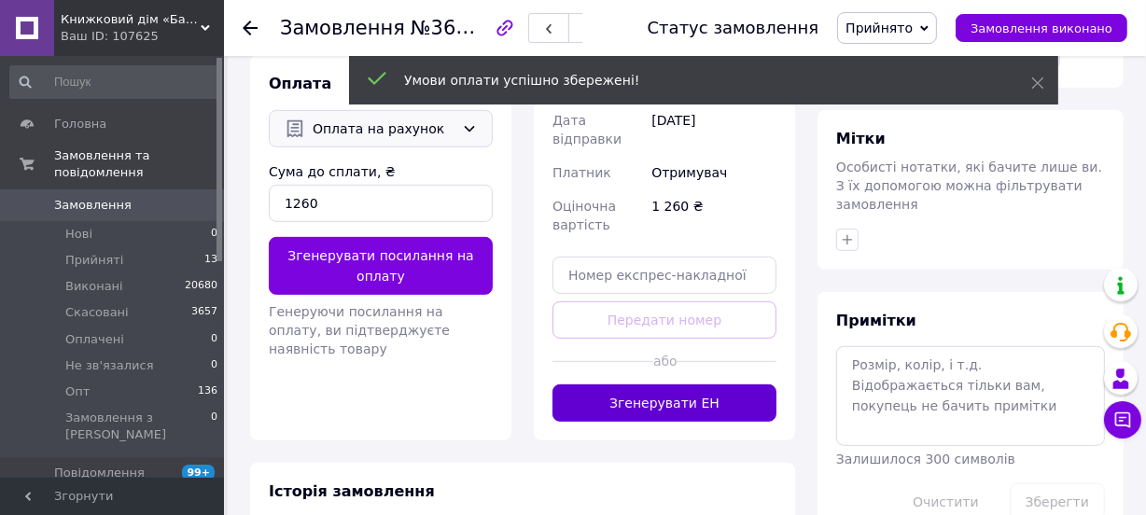
click at [691, 385] on button "Згенерувати ЕН" at bounding box center [665, 403] width 224 height 37
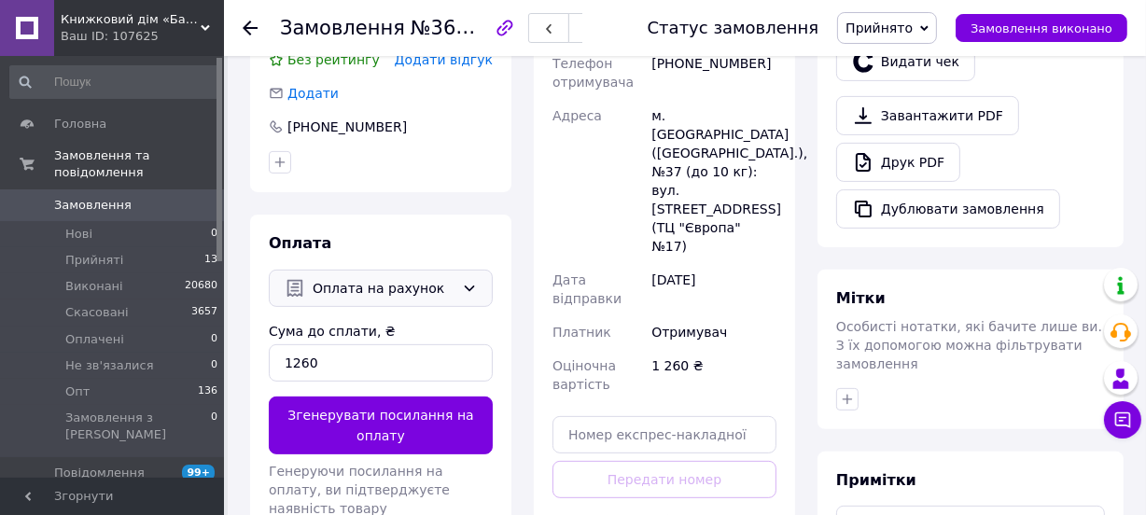
scroll to position [509, 0]
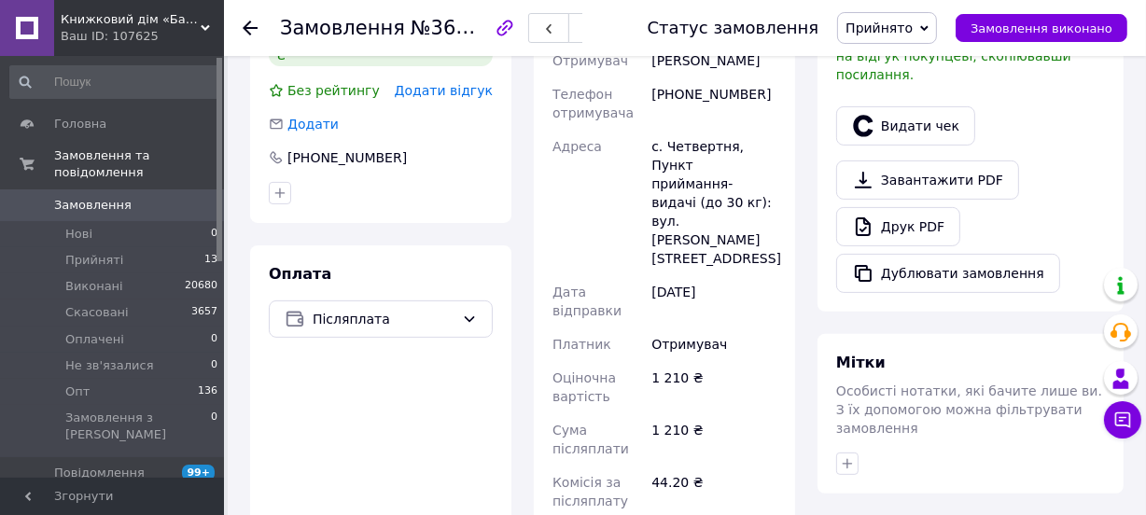
scroll to position [763, 0]
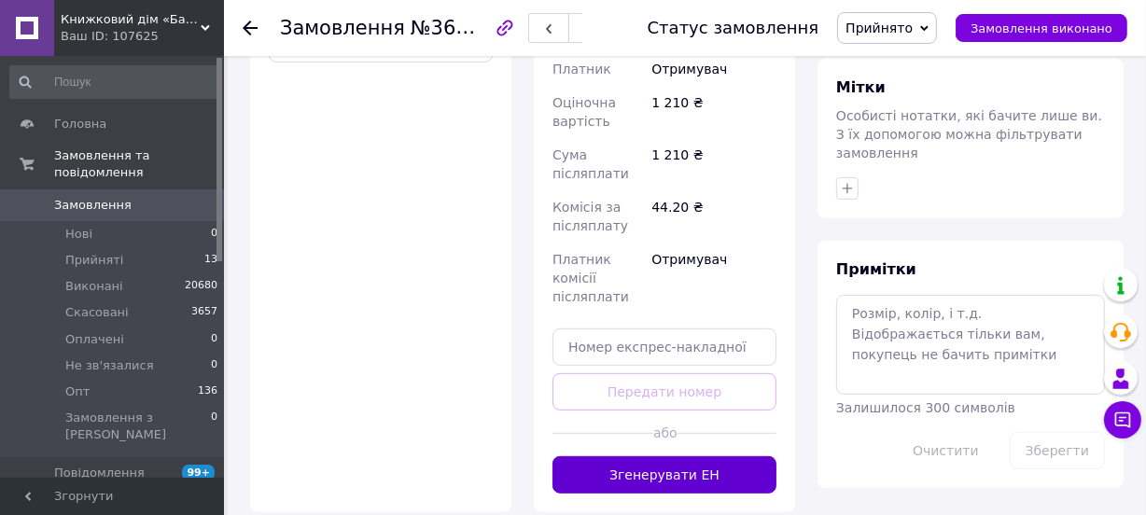
click at [658, 456] on button "Згенерувати ЕН" at bounding box center [665, 474] width 224 height 37
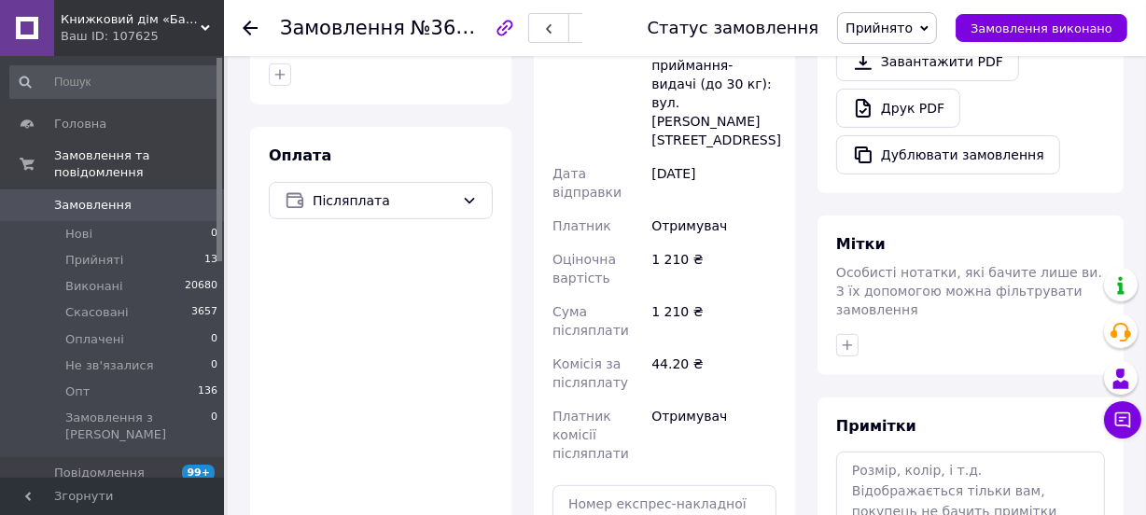
scroll to position [509, 0]
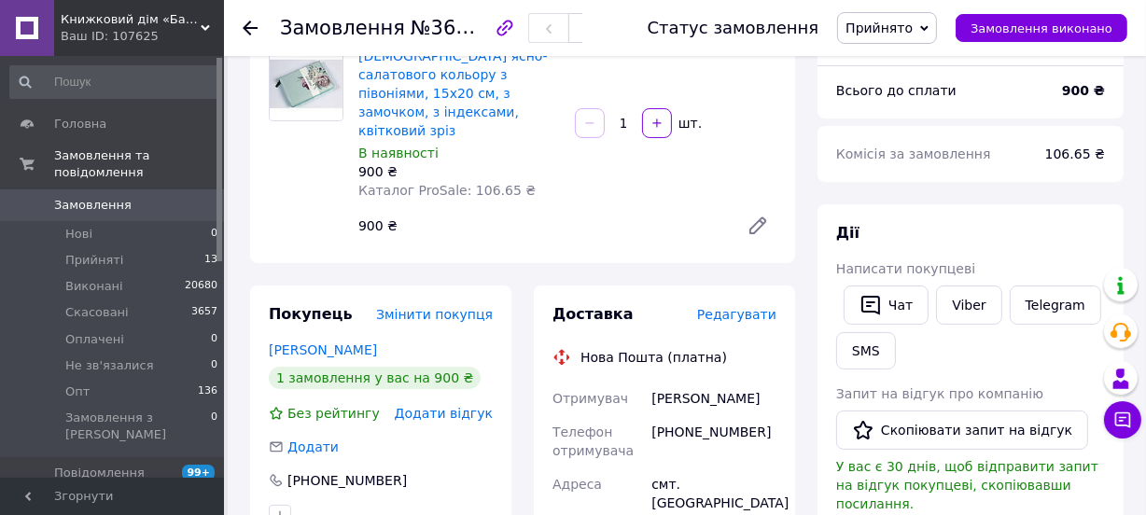
scroll to position [679, 0]
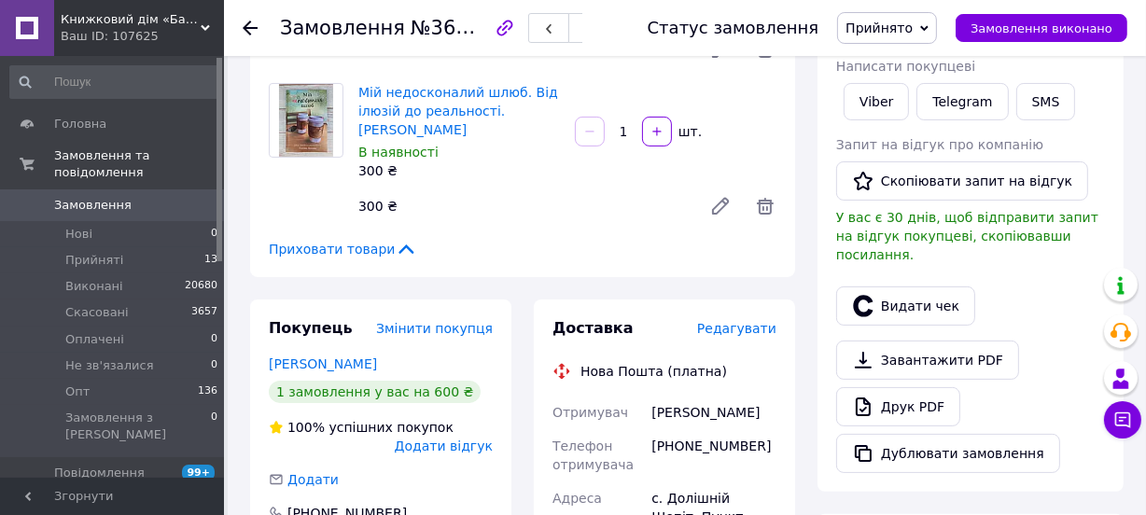
scroll to position [261, 0]
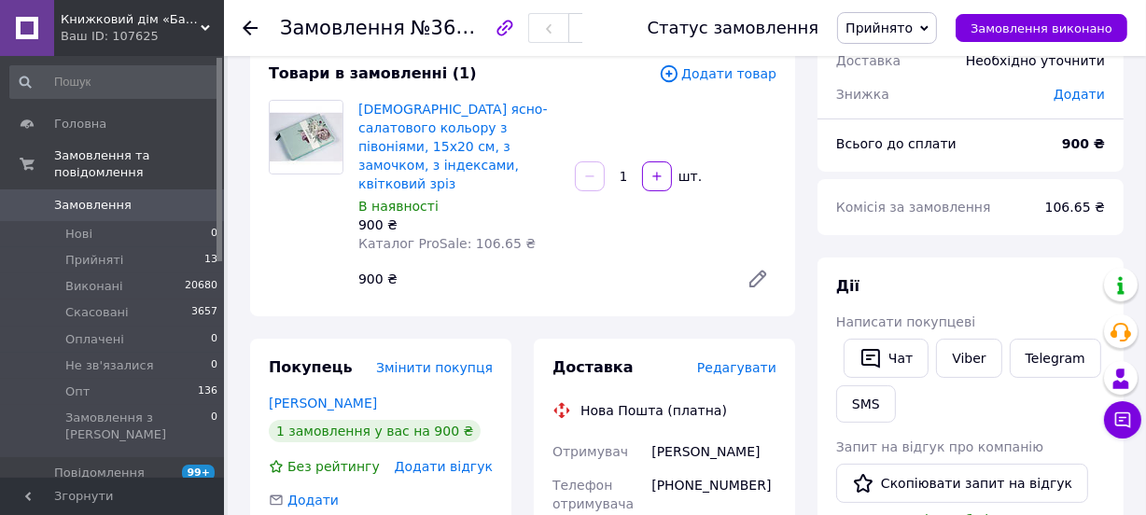
scroll to position [84, 0]
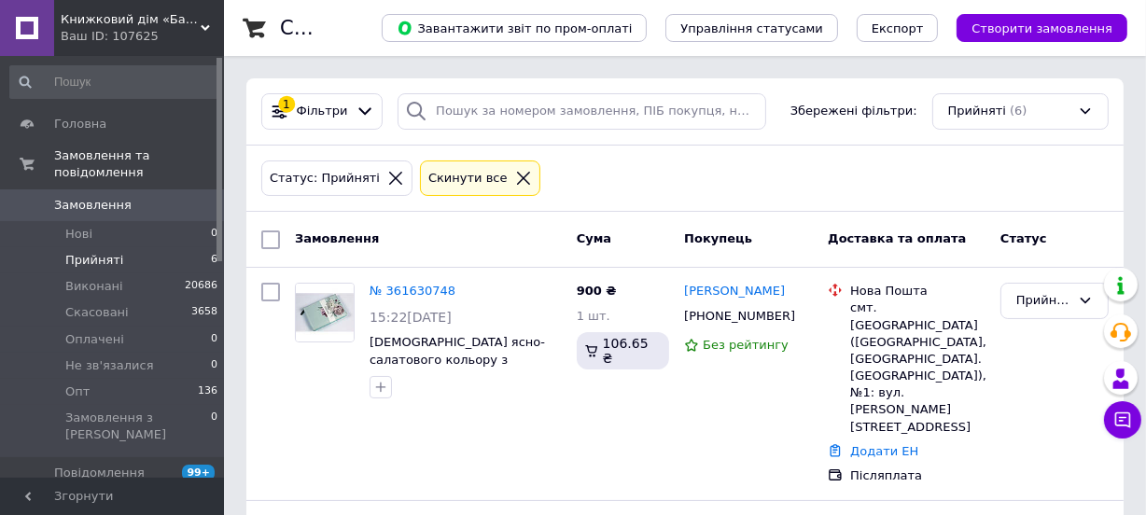
click at [515, 173] on icon at bounding box center [523, 178] width 17 height 17
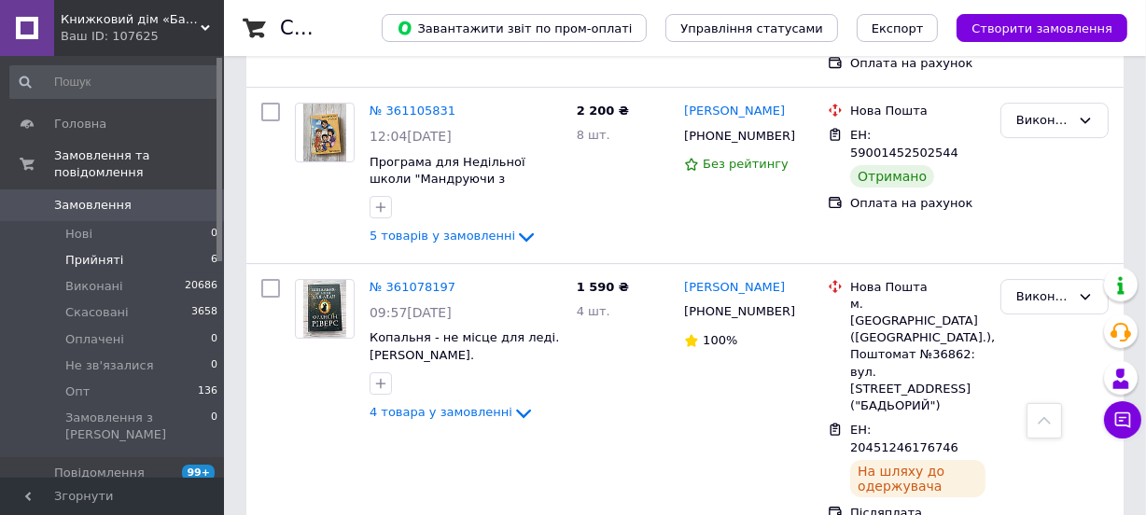
scroll to position [5346, 0]
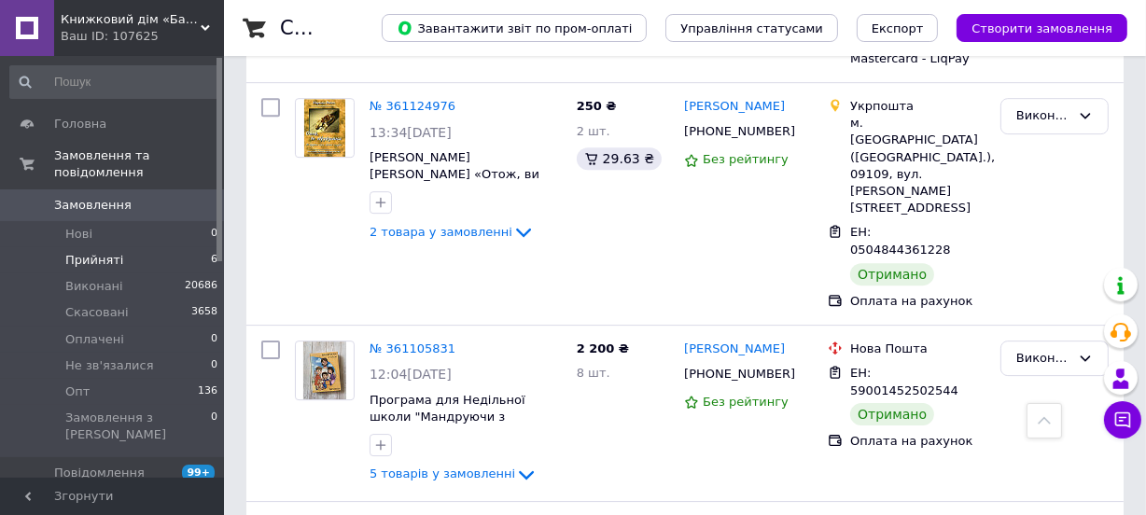
scroll to position [5176, 0]
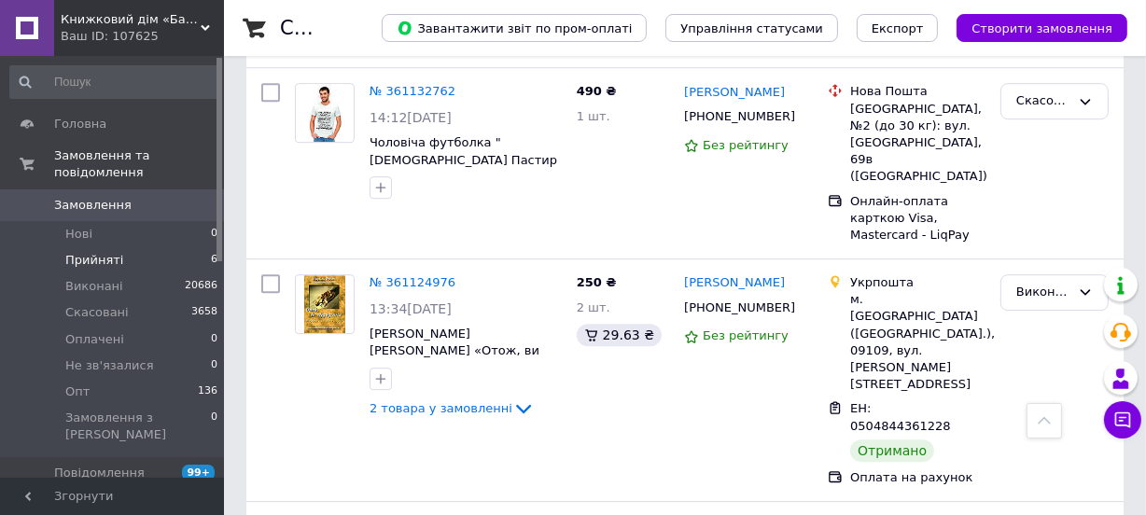
scroll to position [5006, 0]
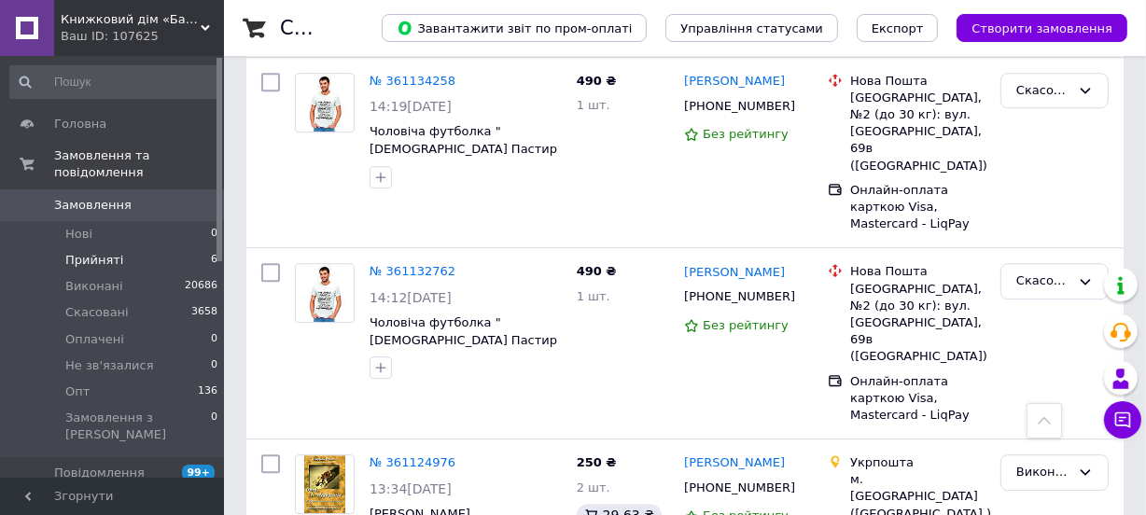
scroll to position [4752, 0]
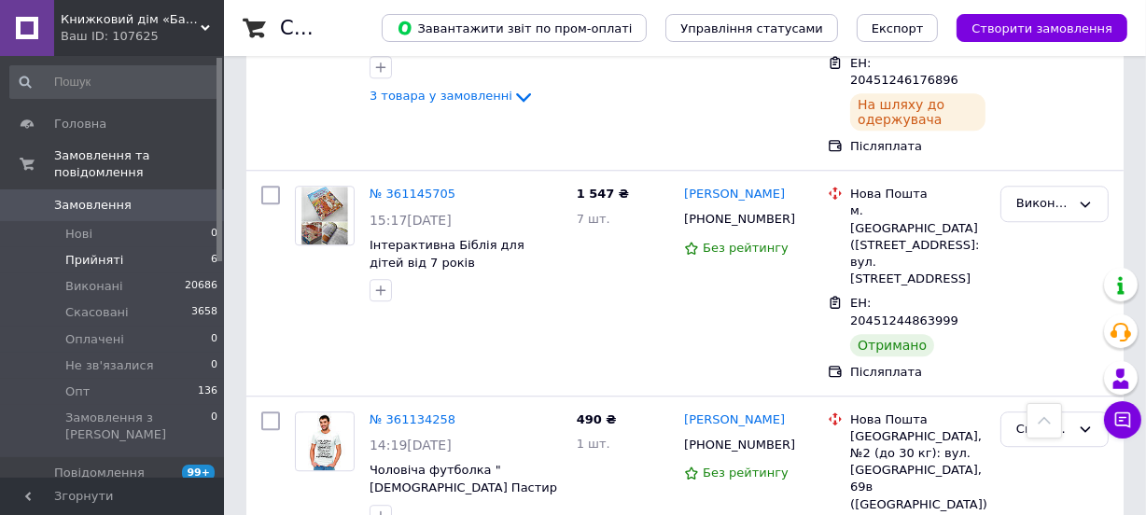
scroll to position [4413, 0]
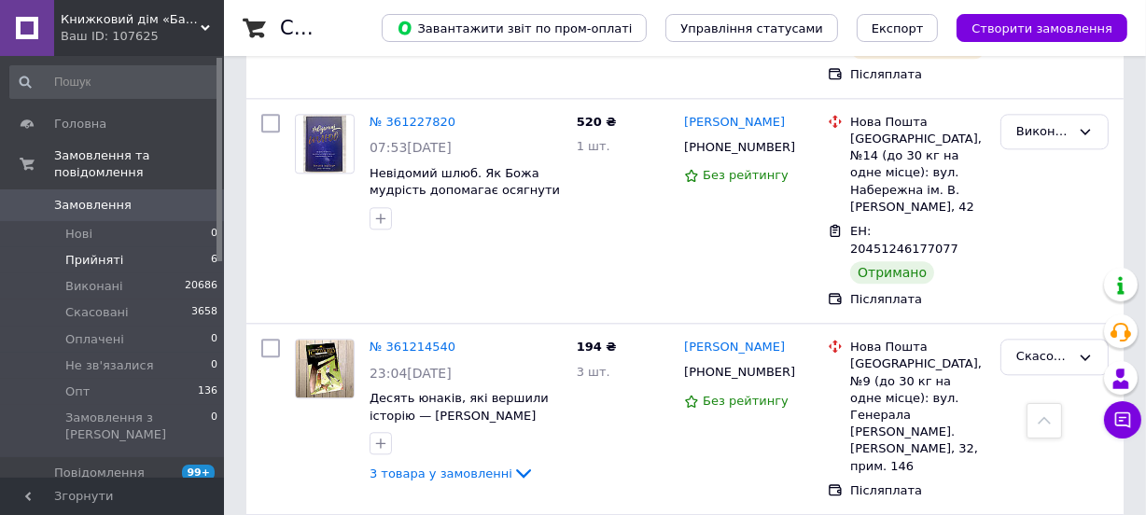
scroll to position [3903, 0]
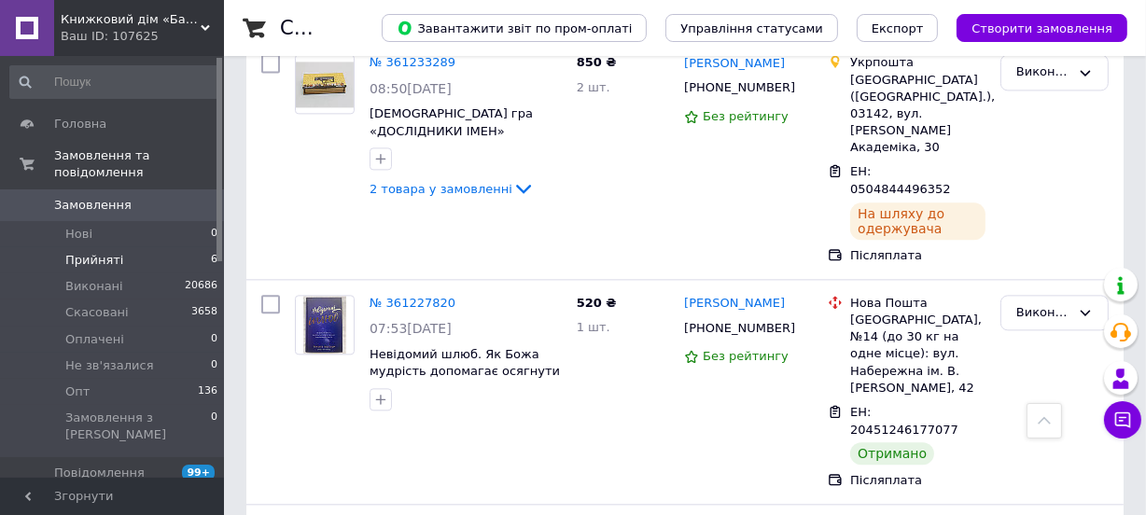
scroll to position [3733, 0]
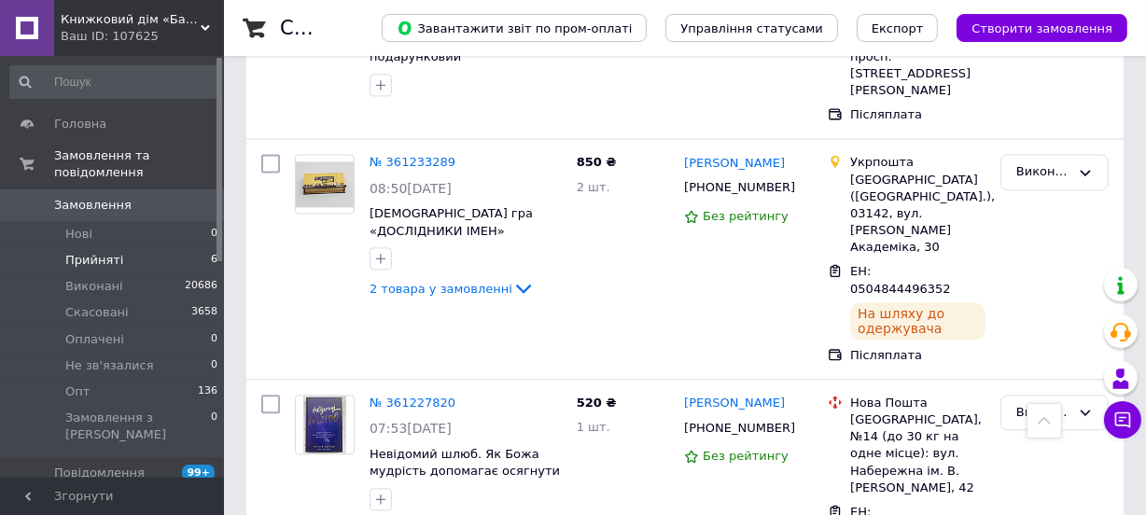
scroll to position [3564, 0]
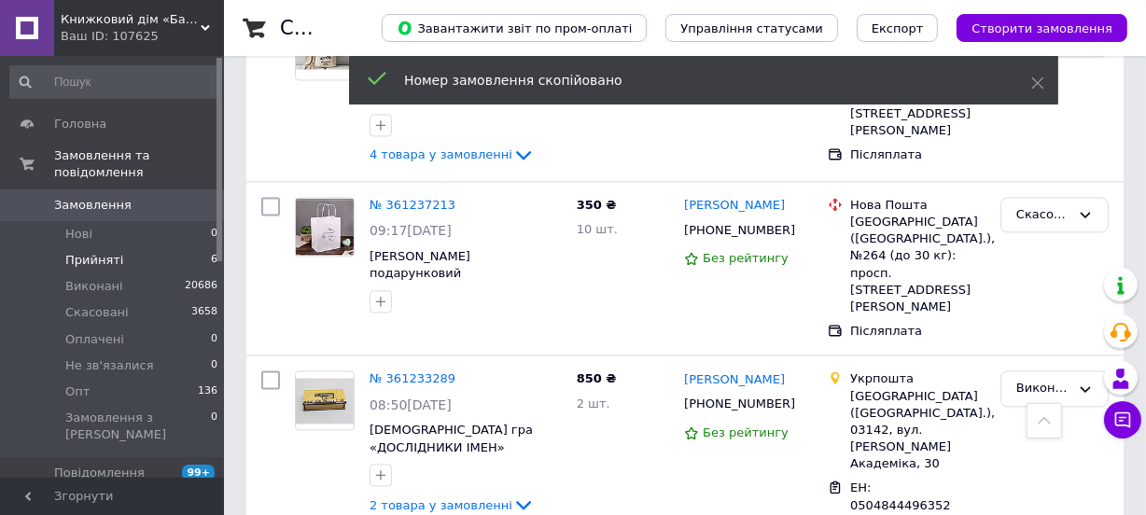
scroll to position [3395, 0]
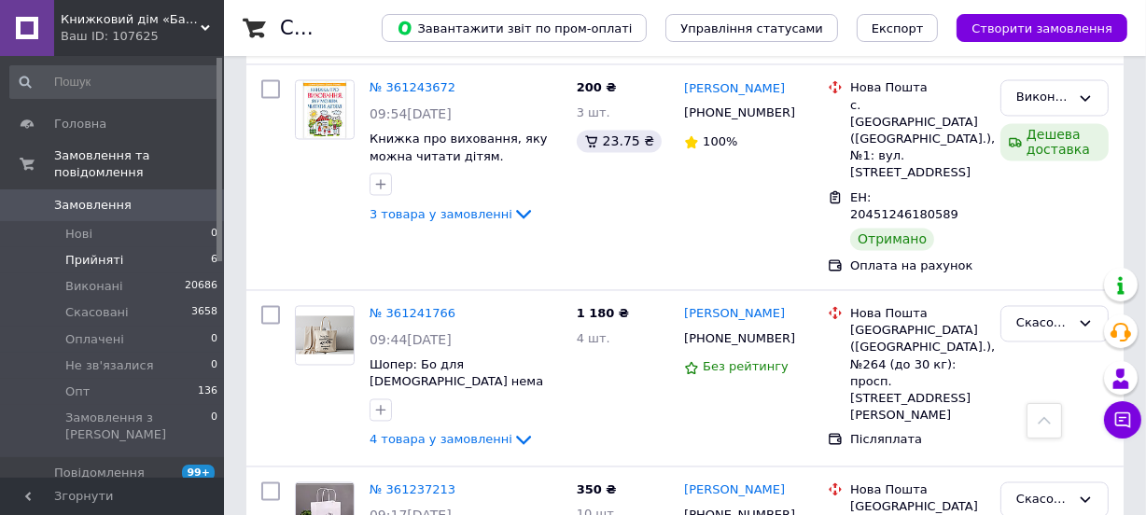
scroll to position [3140, 0]
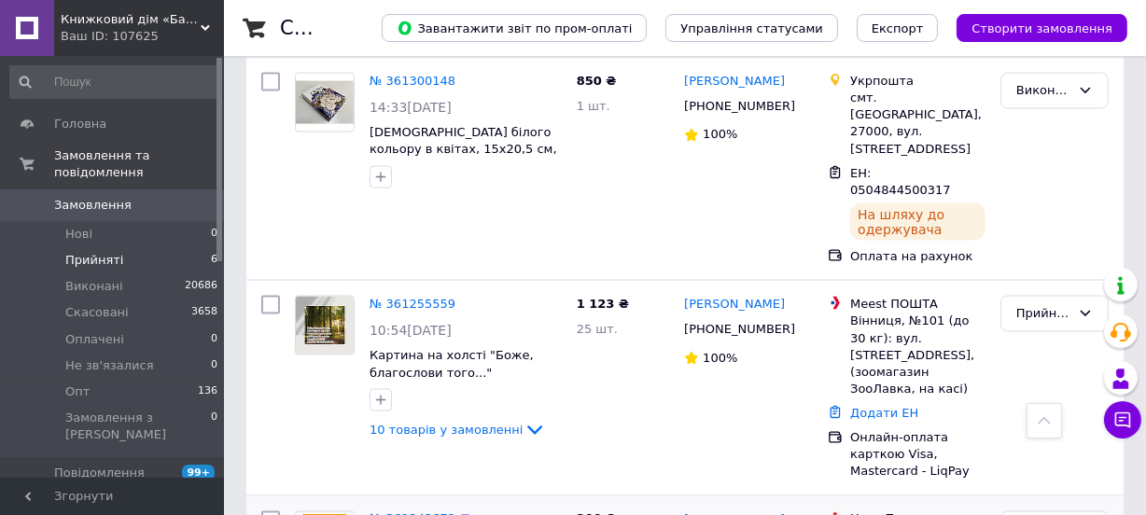
scroll to position [2631, 0]
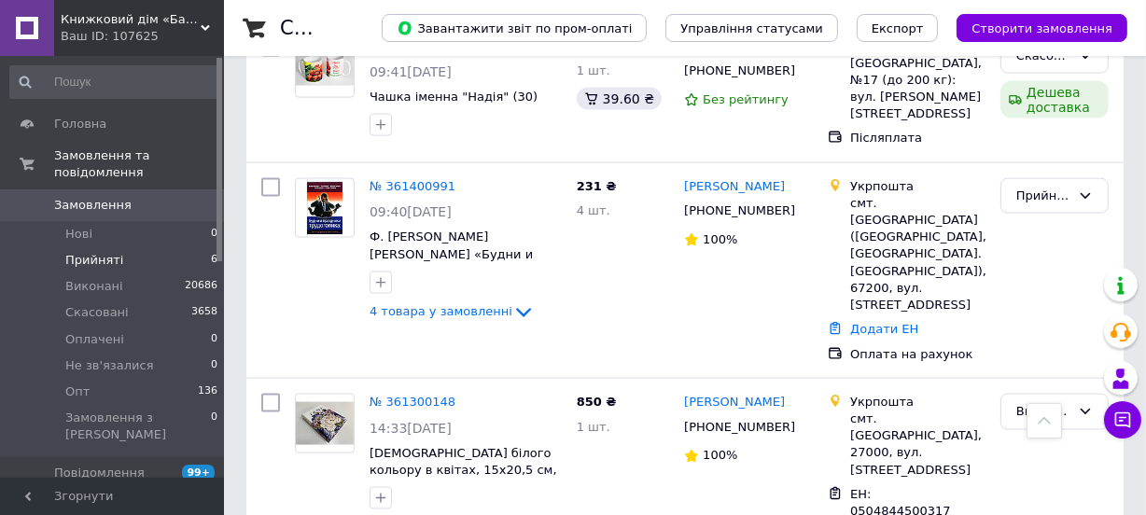
scroll to position [2376, 0]
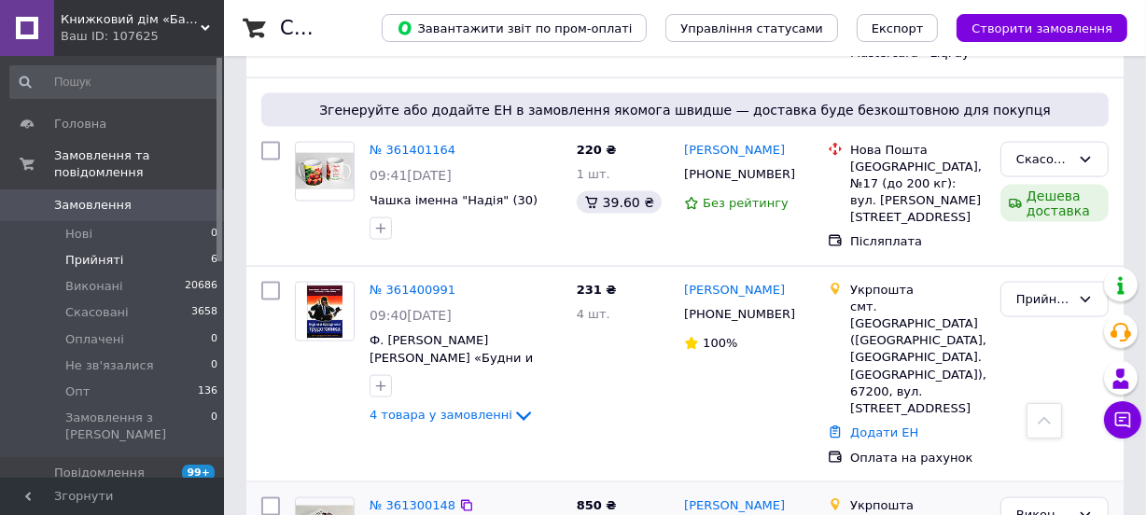
scroll to position [2206, 0]
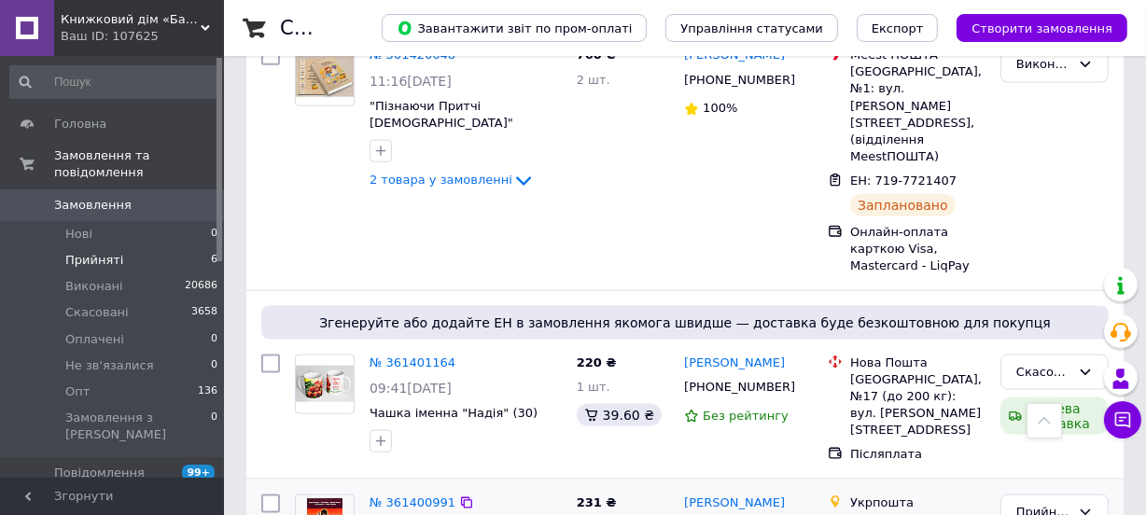
scroll to position [2037, 0]
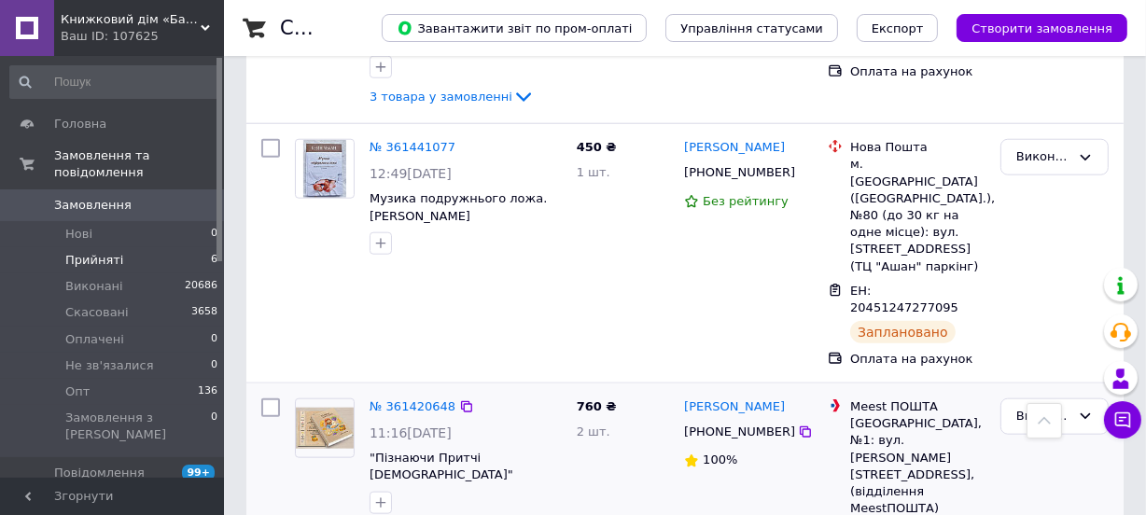
scroll to position [1698, 0]
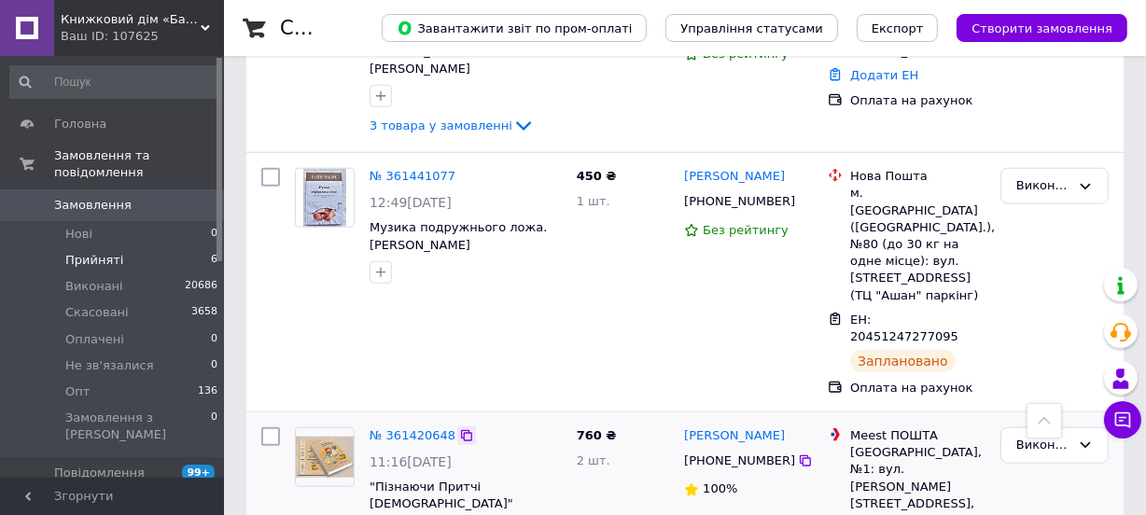
click at [461, 430] on icon at bounding box center [466, 435] width 11 height 11
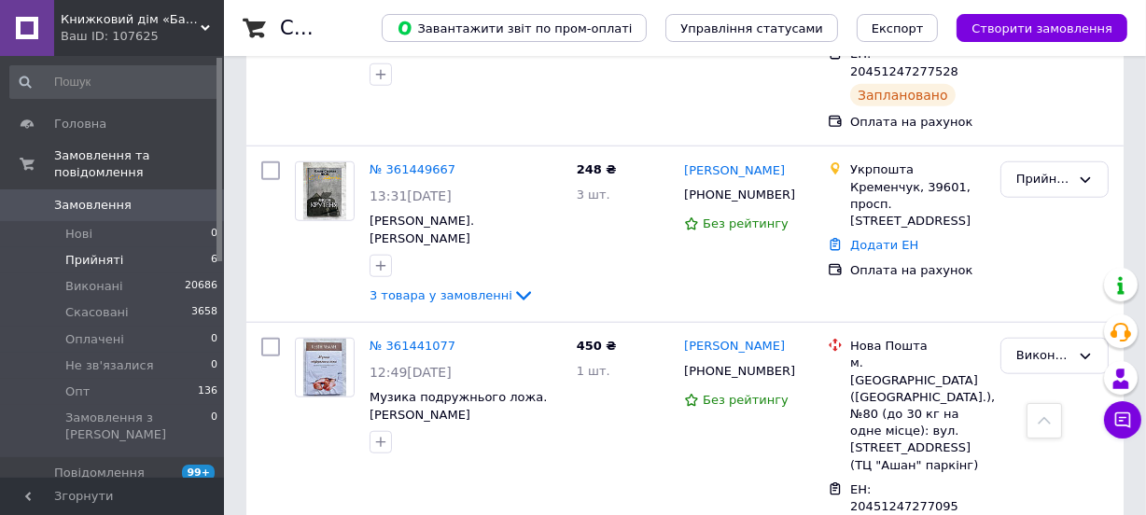
scroll to position [1443, 0]
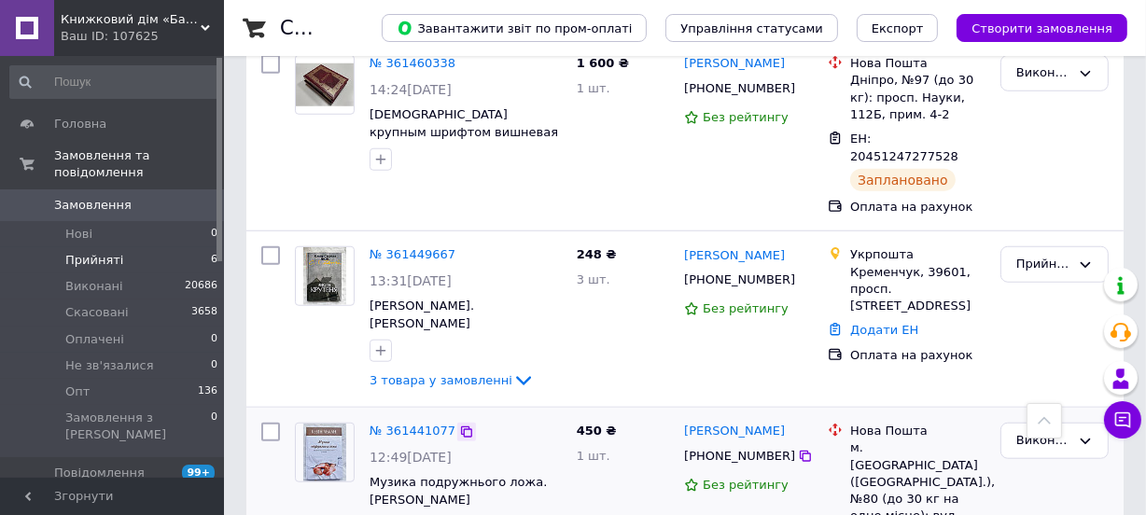
click at [459, 425] on icon at bounding box center [466, 432] width 15 height 15
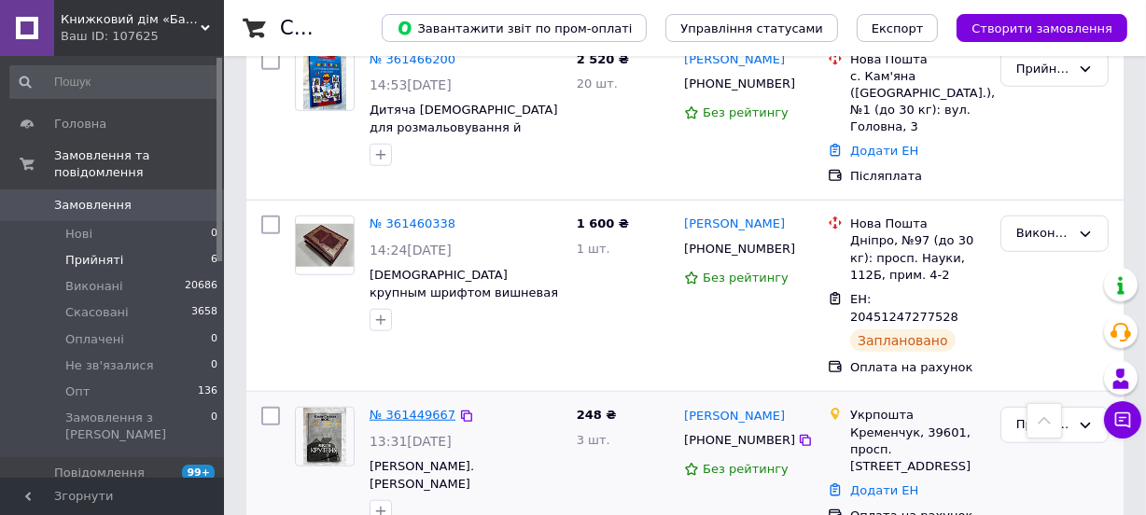
scroll to position [1273, 0]
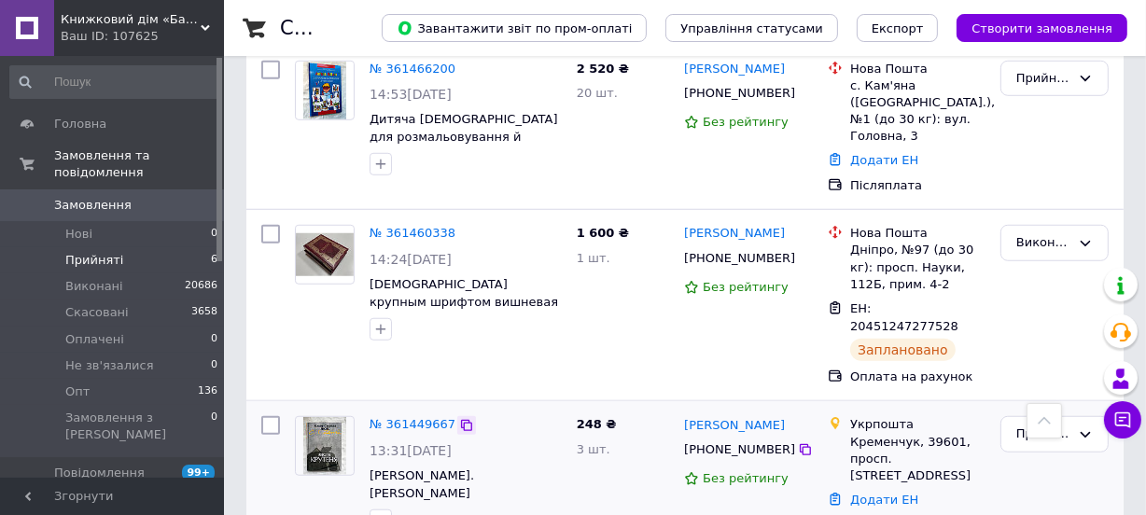
click at [459, 418] on icon at bounding box center [466, 425] width 15 height 15
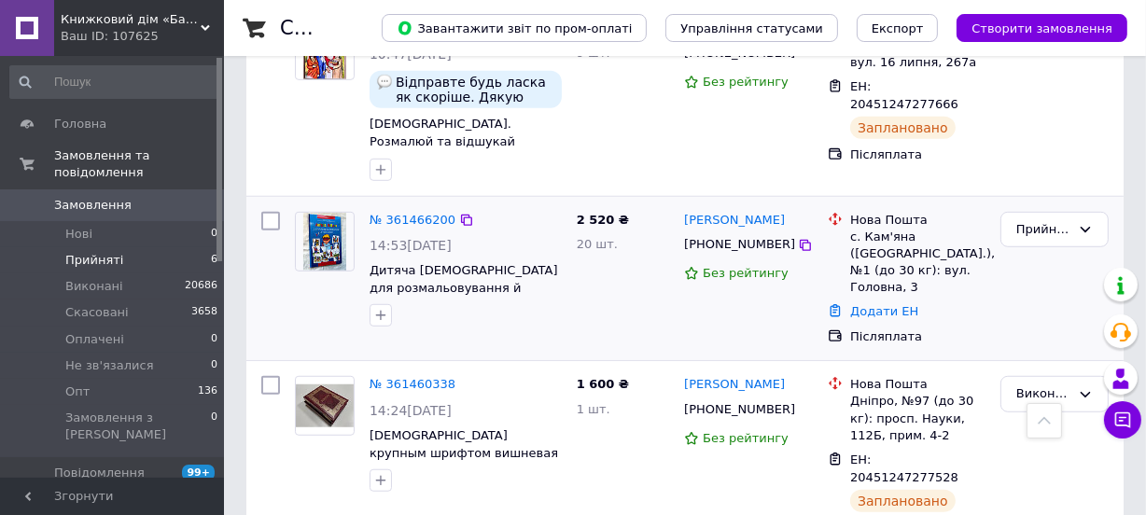
scroll to position [1103, 0]
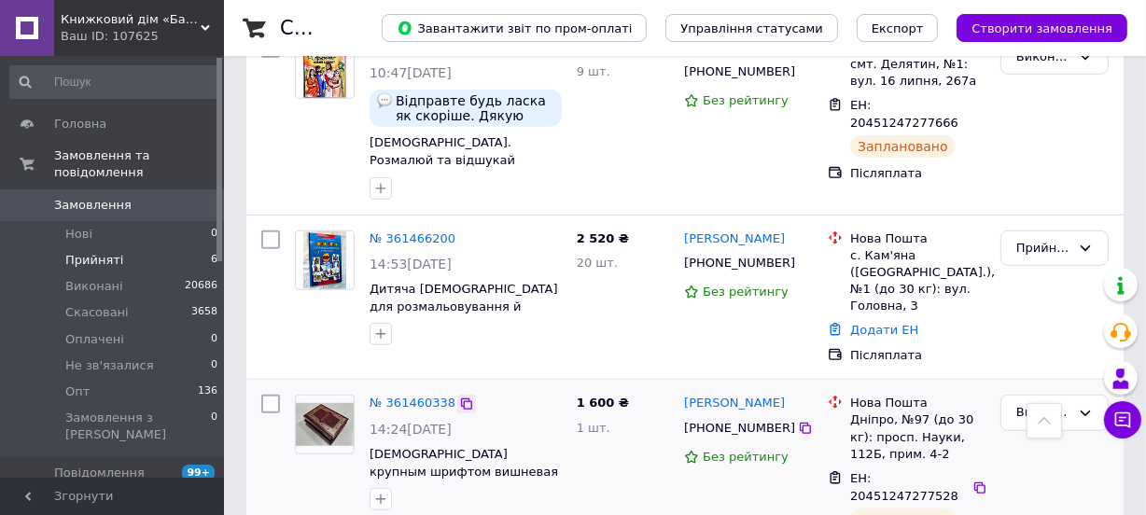
click at [459, 397] on icon at bounding box center [466, 404] width 15 height 15
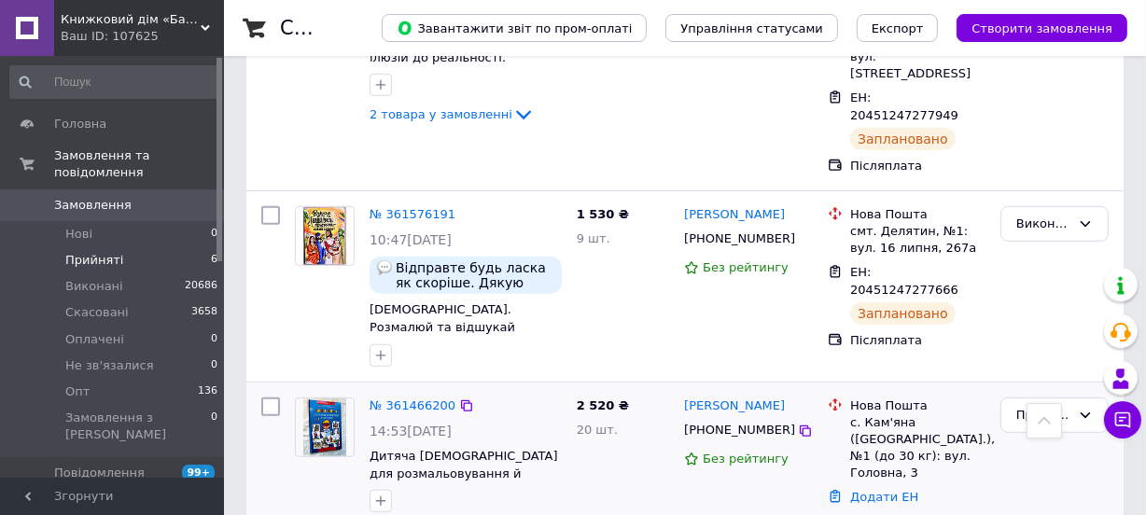
scroll to position [933, 0]
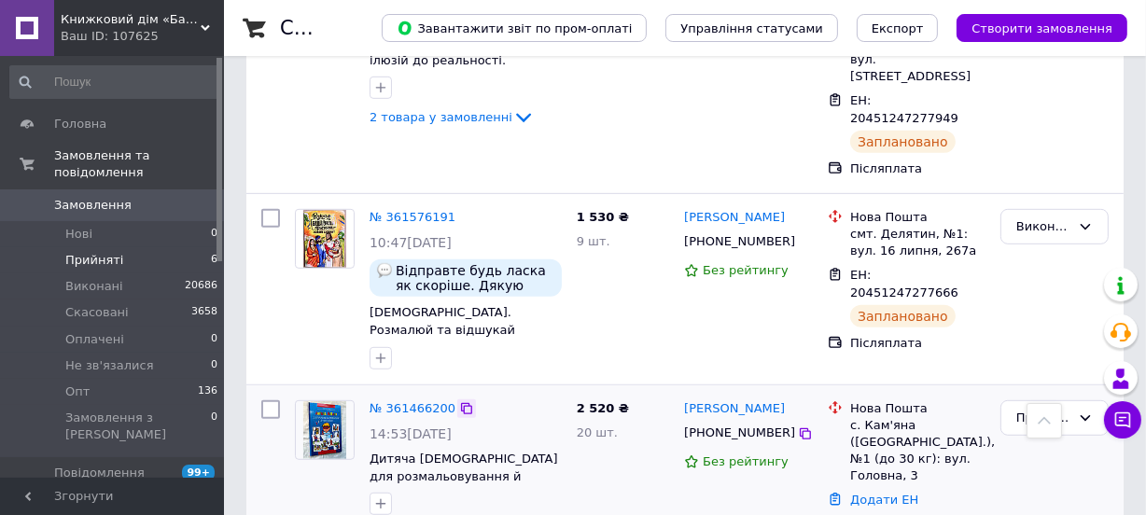
click at [459, 401] on icon at bounding box center [466, 408] width 15 height 15
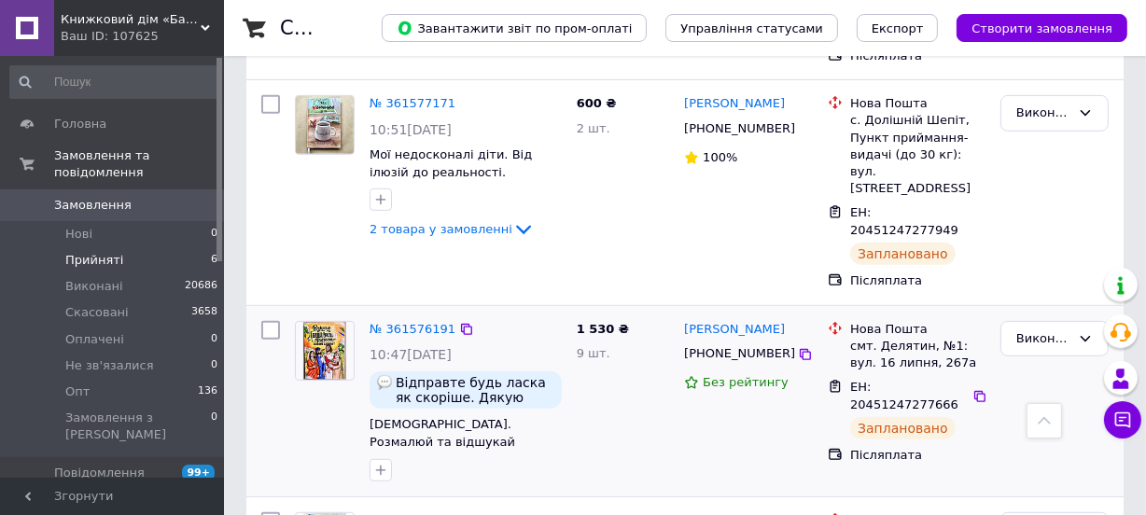
scroll to position [764, 0]
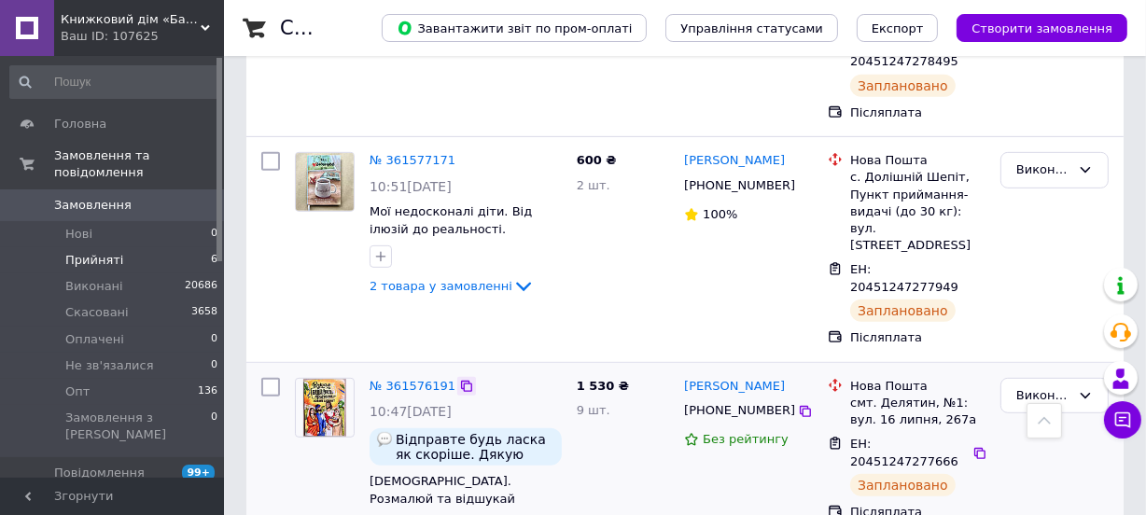
click at [459, 379] on icon at bounding box center [466, 386] width 15 height 15
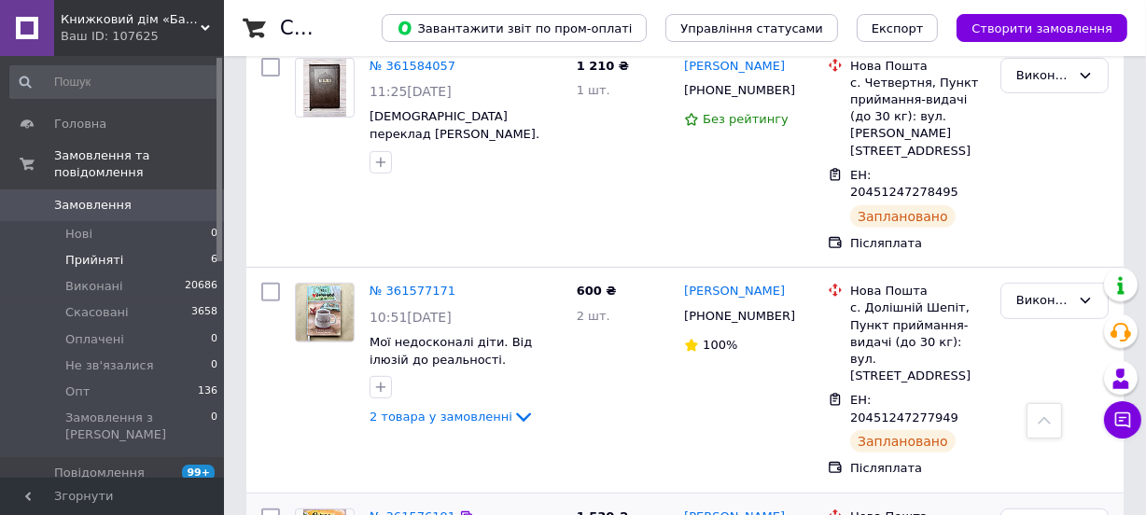
scroll to position [595, 0]
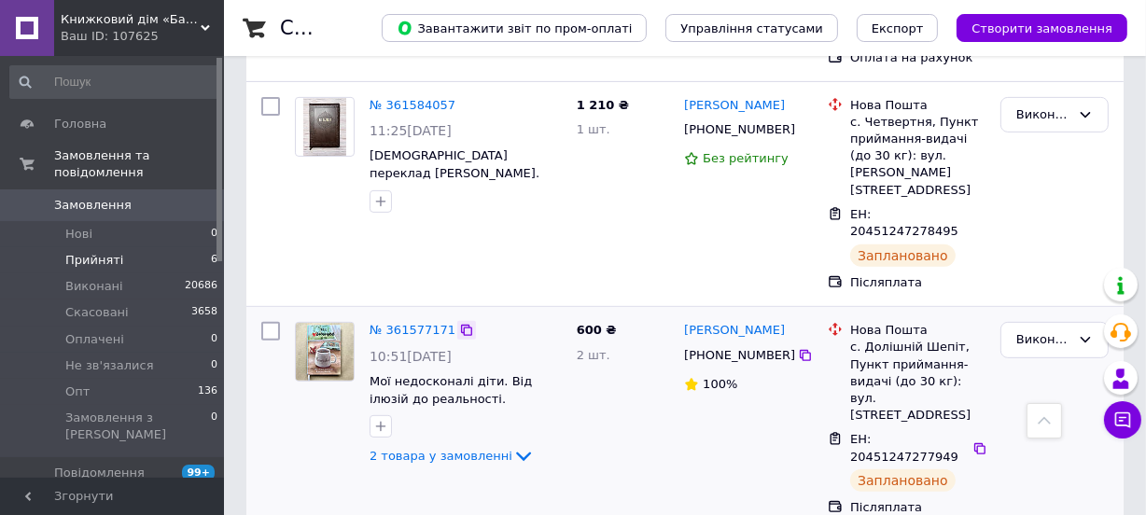
click at [459, 323] on icon at bounding box center [466, 330] width 15 height 15
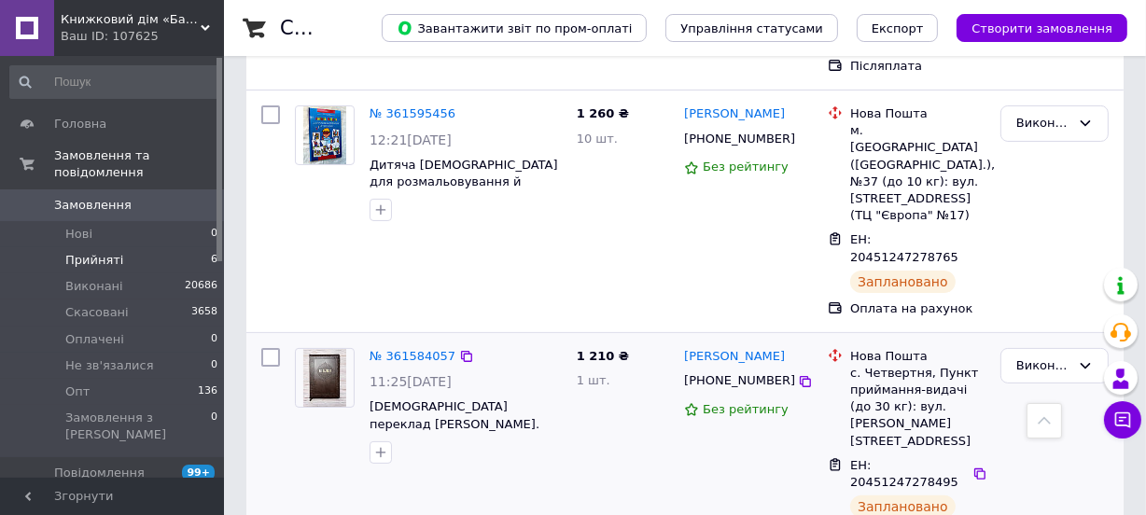
scroll to position [340, 0]
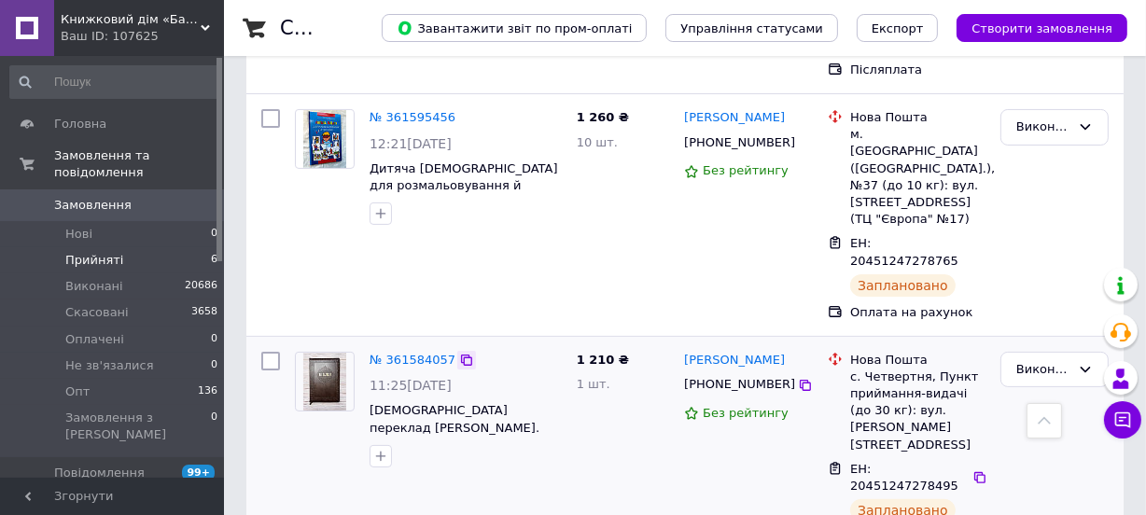
click at [460, 353] on icon at bounding box center [466, 360] width 15 height 15
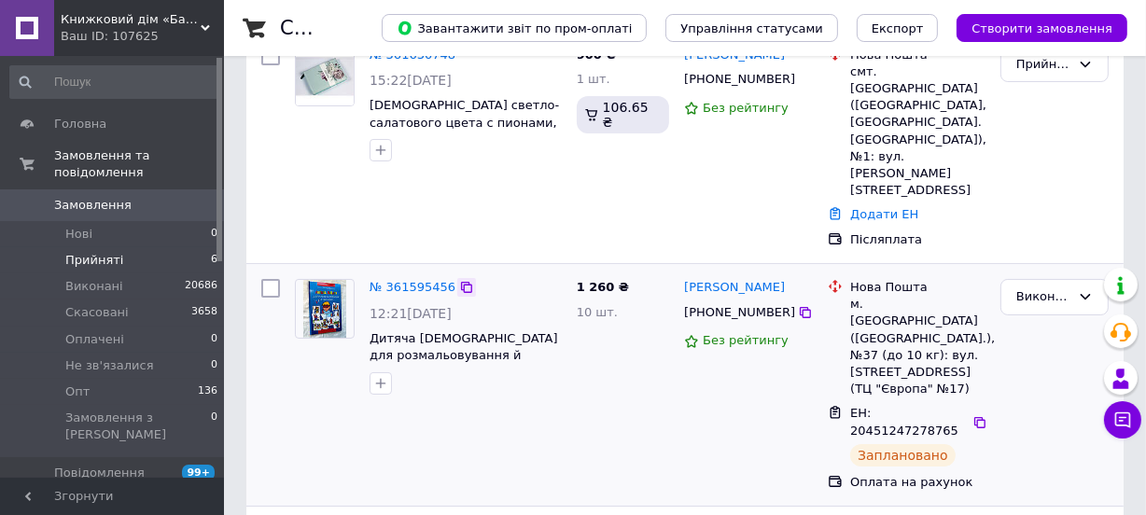
click at [459, 280] on icon at bounding box center [466, 287] width 15 height 15
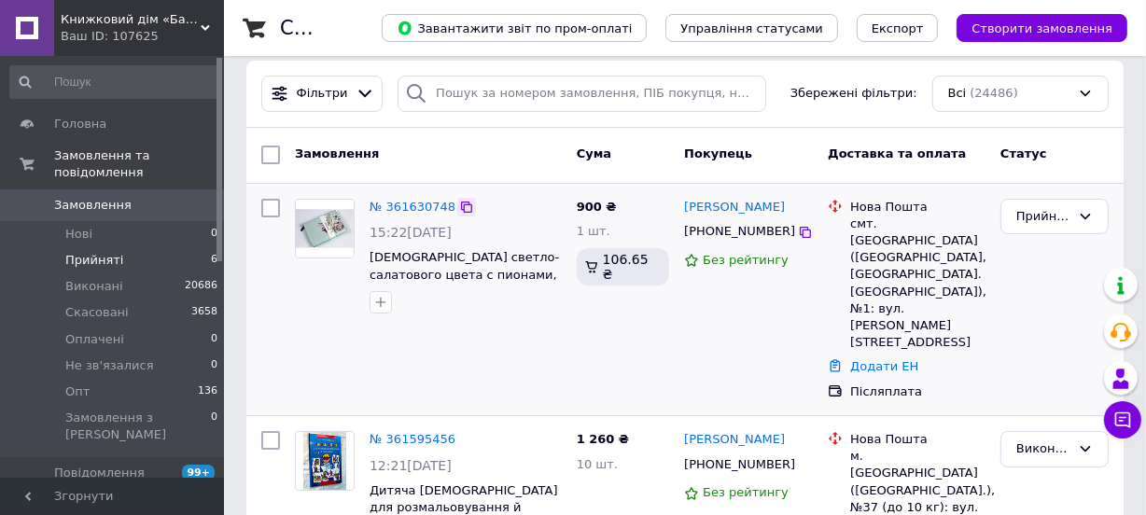
scroll to position [0, 0]
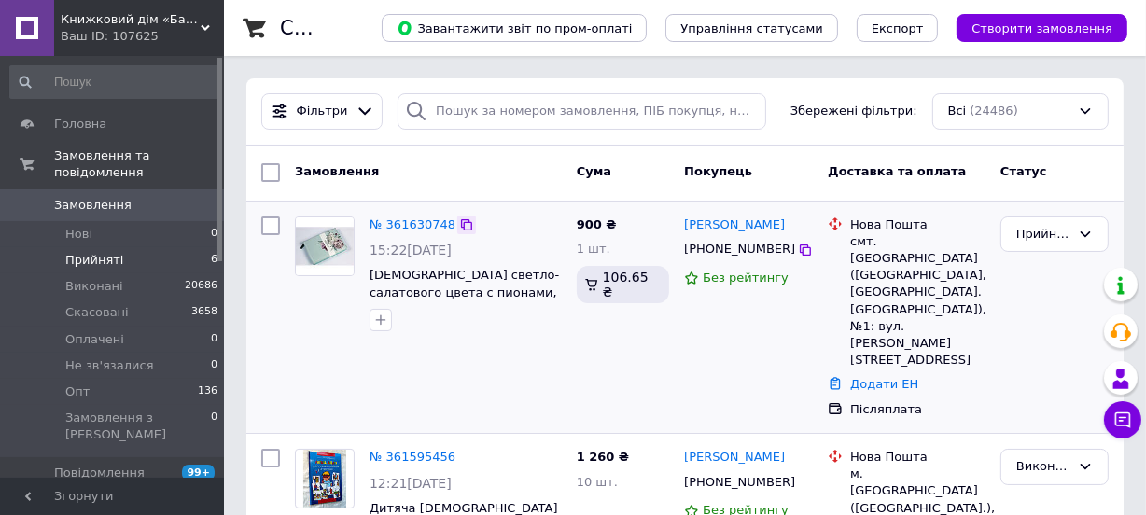
click at [461, 221] on icon at bounding box center [466, 224] width 11 height 11
